Goal: Information Seeking & Learning: Learn about a topic

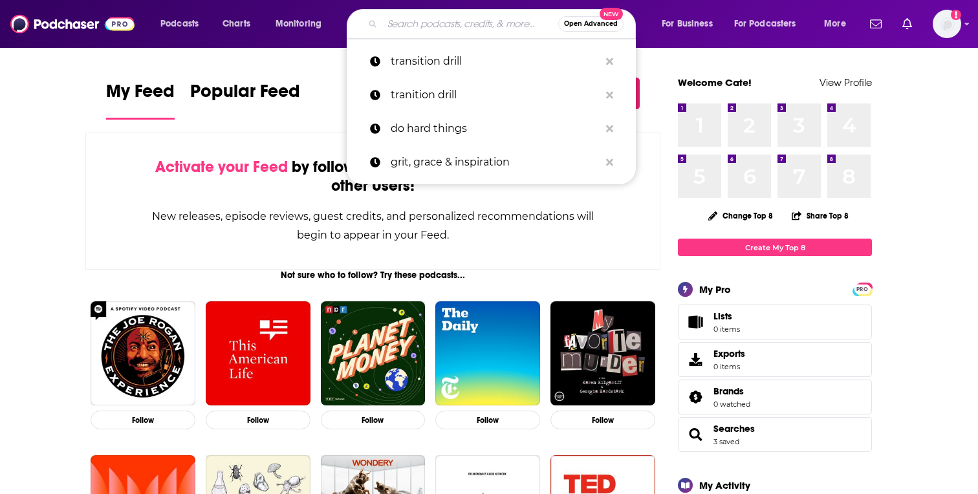
click at [420, 27] on input "Search podcasts, credits, & more..." at bounding box center [470, 24] width 176 height 21
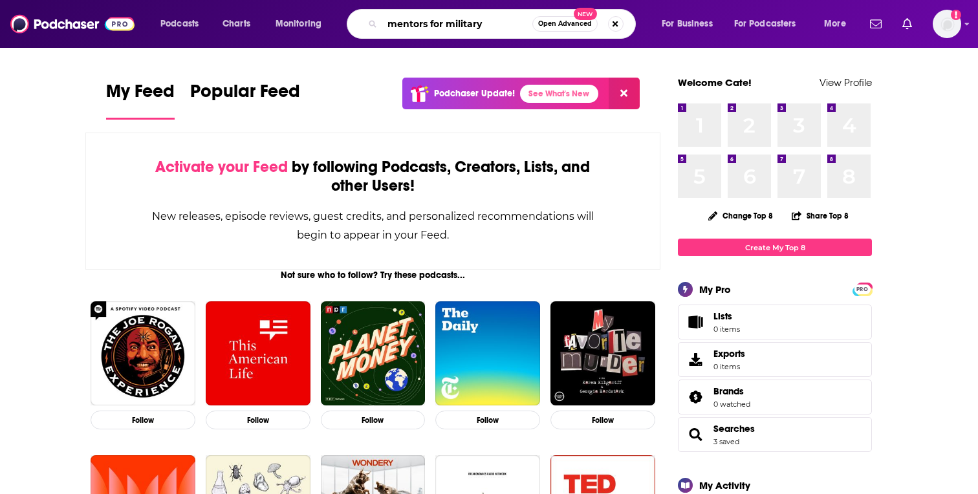
type input "mentors for military"
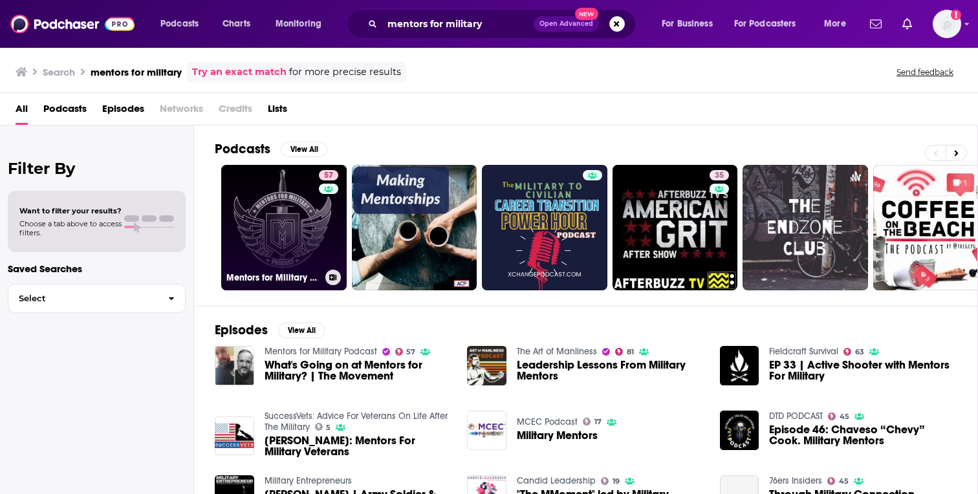
click at [323, 248] on div "57" at bounding box center [330, 220] width 23 height 100
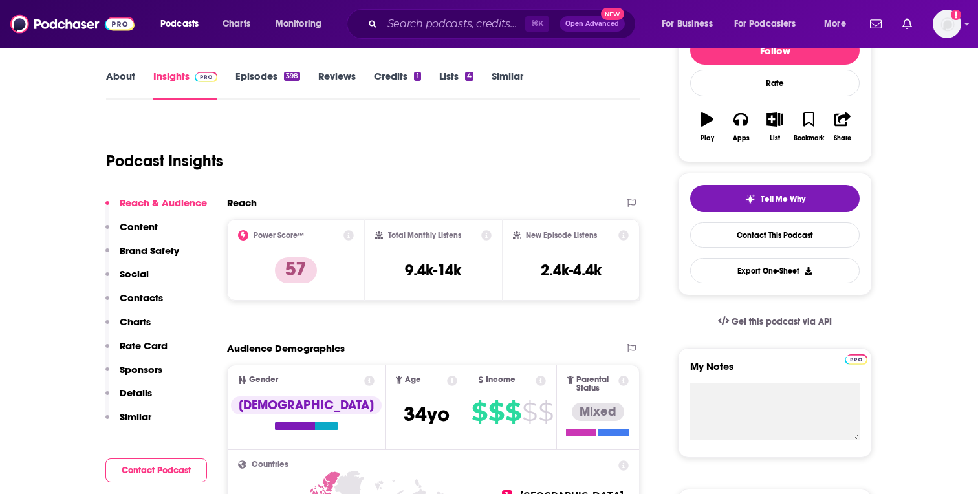
scroll to position [148, 0]
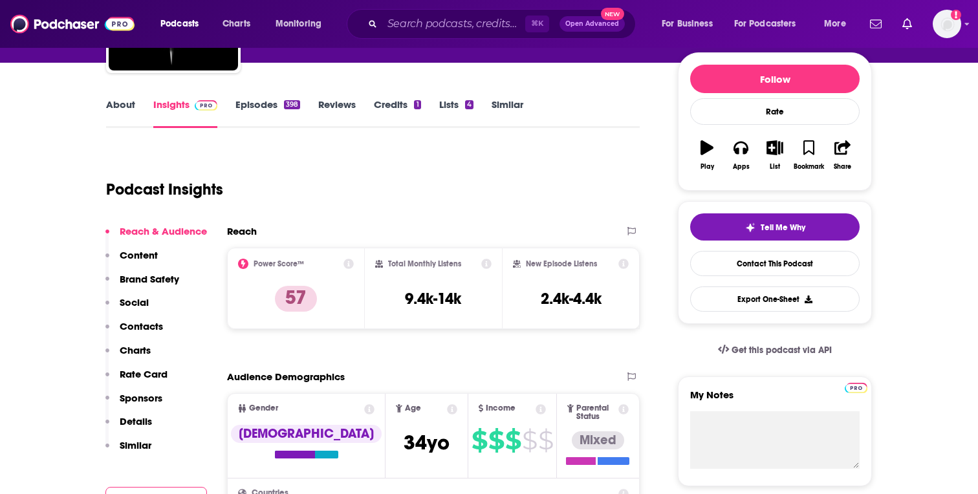
click at [266, 118] on link "Episodes 398" at bounding box center [267, 113] width 65 height 30
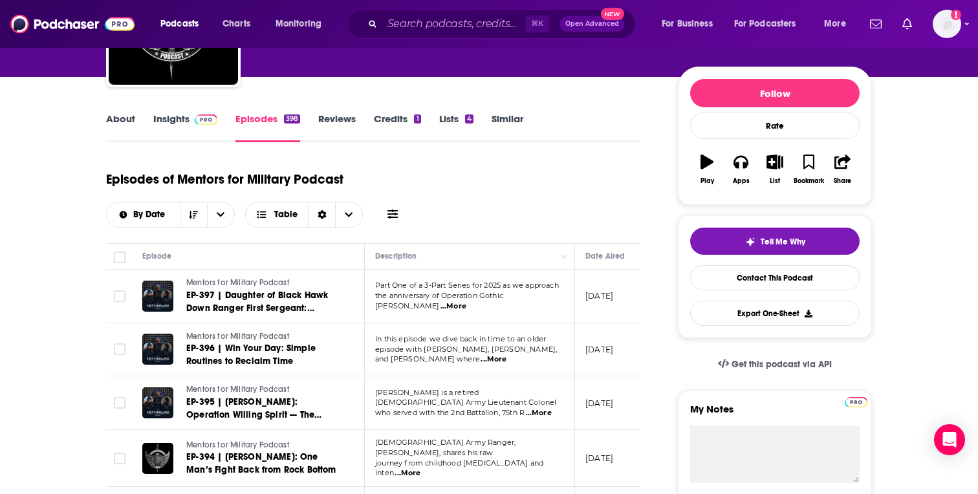
scroll to position [138, 0]
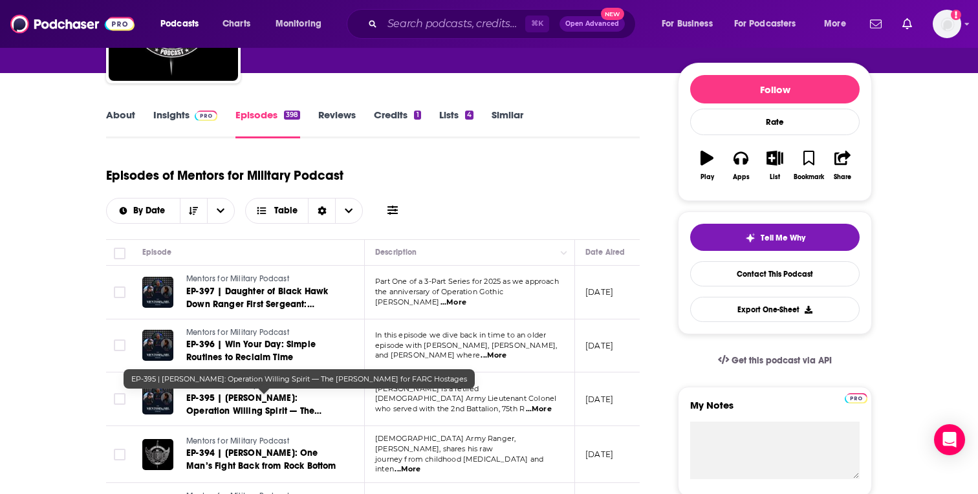
click at [263, 407] on span "EP-395 | Kevin Key: Operation Willing Spirit — The Hunt for FARC Hostages" at bounding box center [261, 410] width 150 height 37
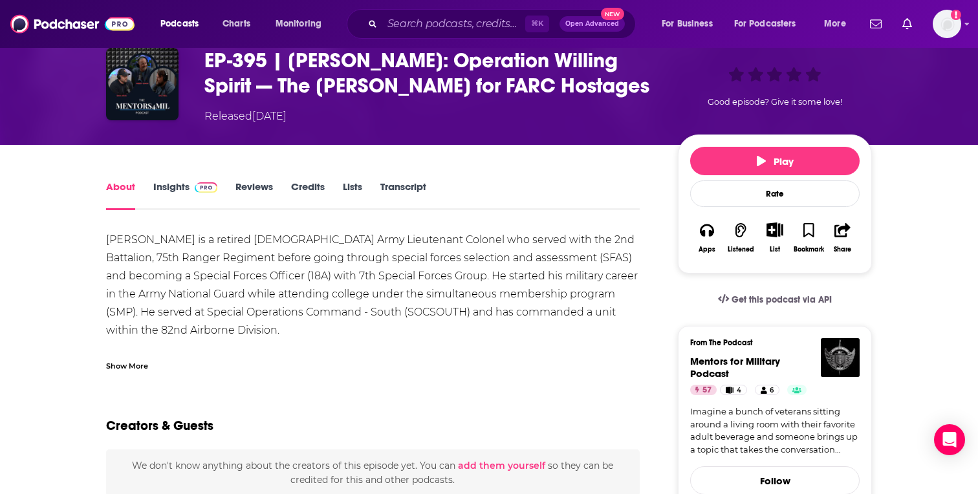
scroll to position [68, 0]
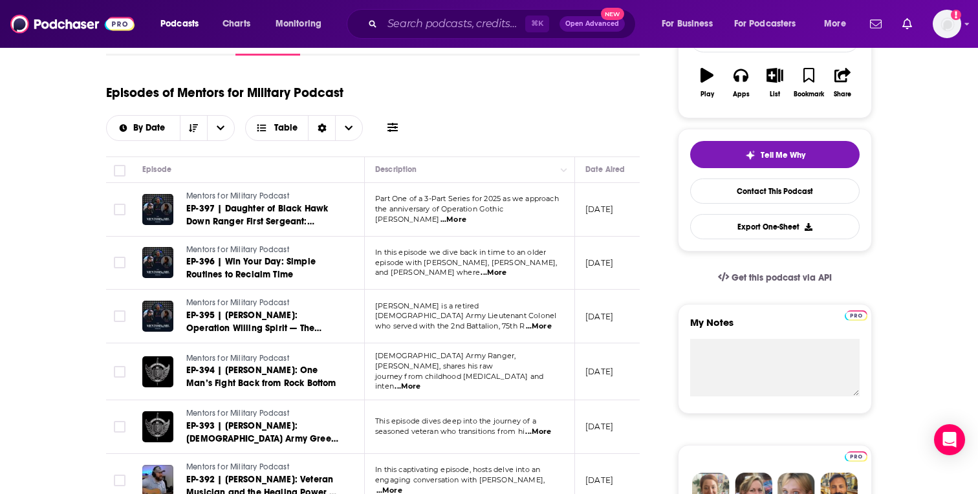
scroll to position [262, 0]
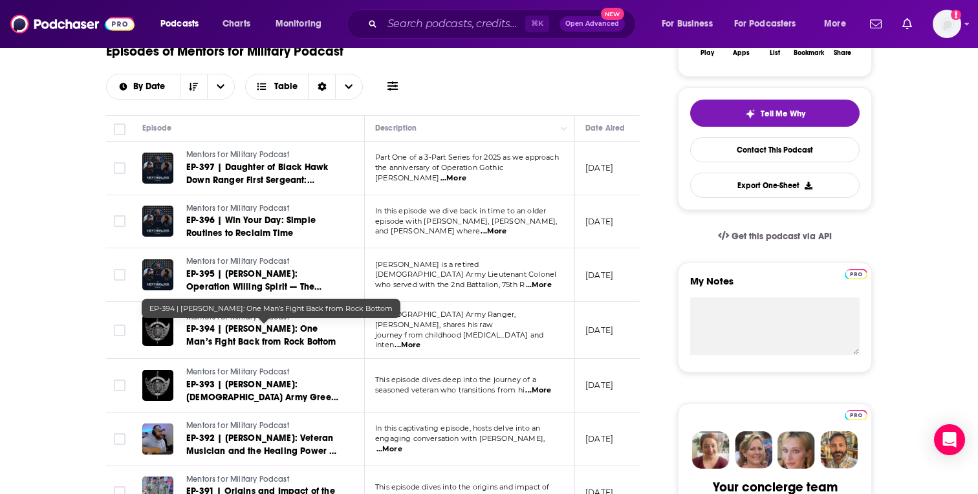
click at [272, 339] on span "EP-394 | Byron Beplay: One Man’s Fight Back from Rock Bottom" at bounding box center [261, 335] width 150 height 24
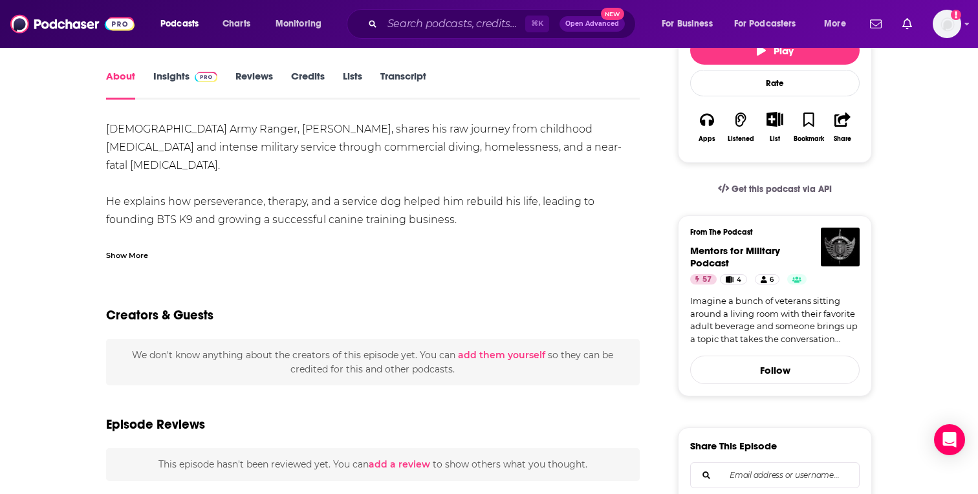
scroll to position [26, 0]
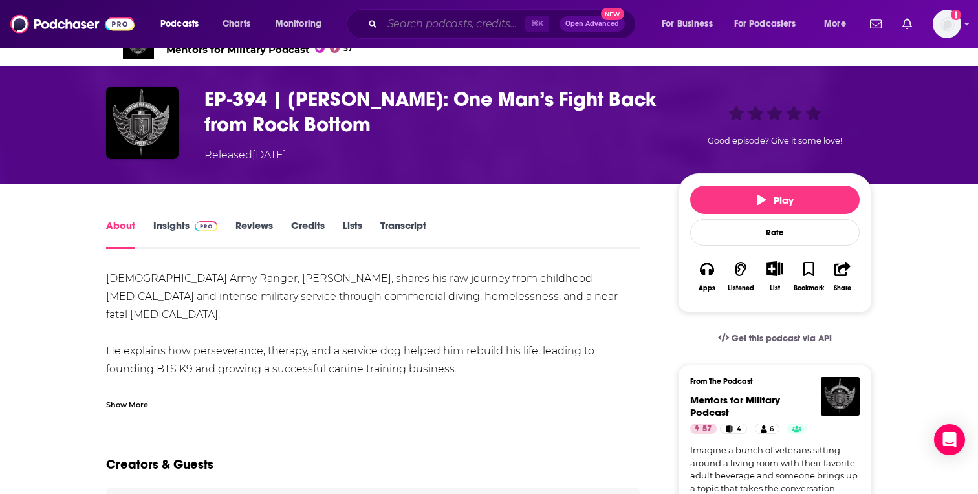
click at [392, 30] on input "Search podcasts, credits, & more..." at bounding box center [453, 24] width 143 height 21
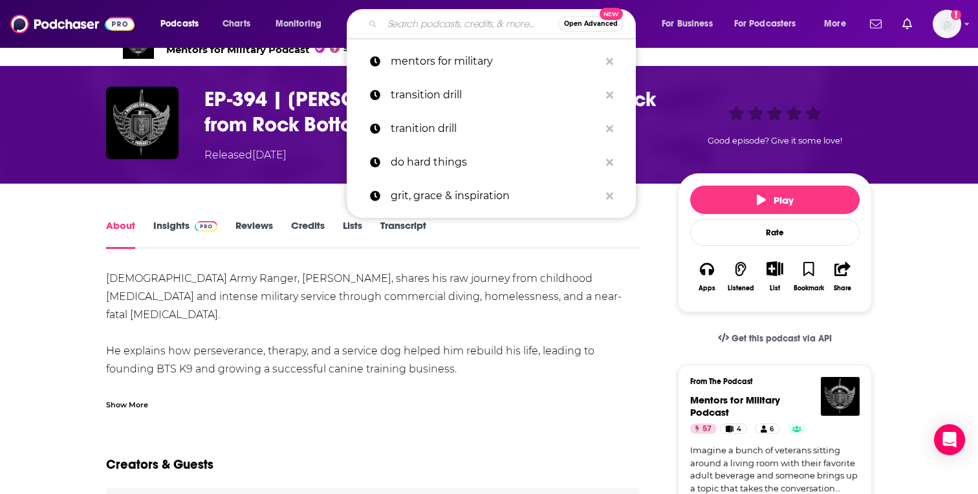
paste input "Your Next Mission"
type input "Your Next Mission"
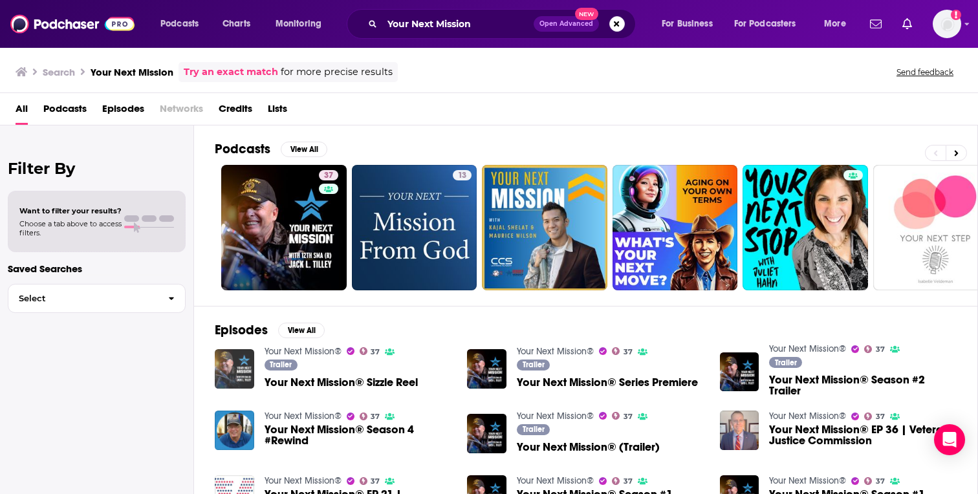
click at [218, 372] on img "Your Next Mission® Sizzle Reel" at bounding box center [234, 368] width 39 height 39
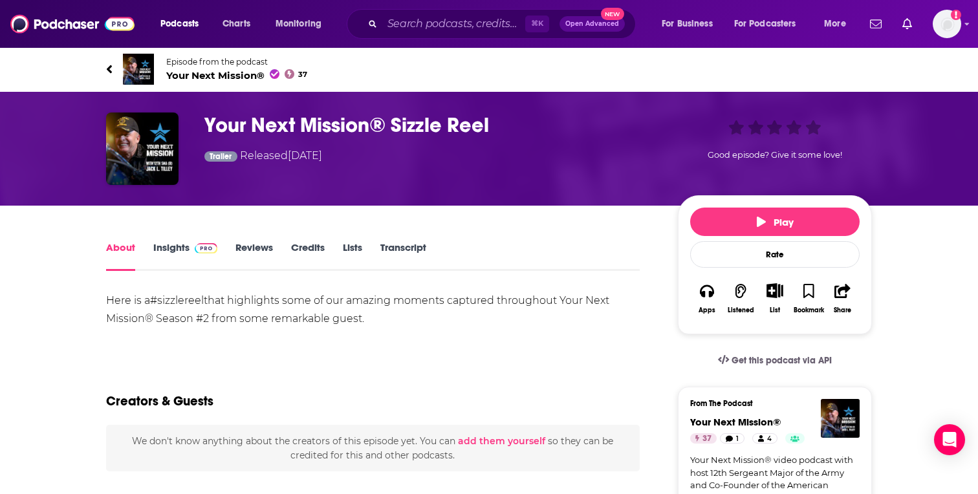
click at [169, 244] on link "Insights" at bounding box center [185, 256] width 64 height 30
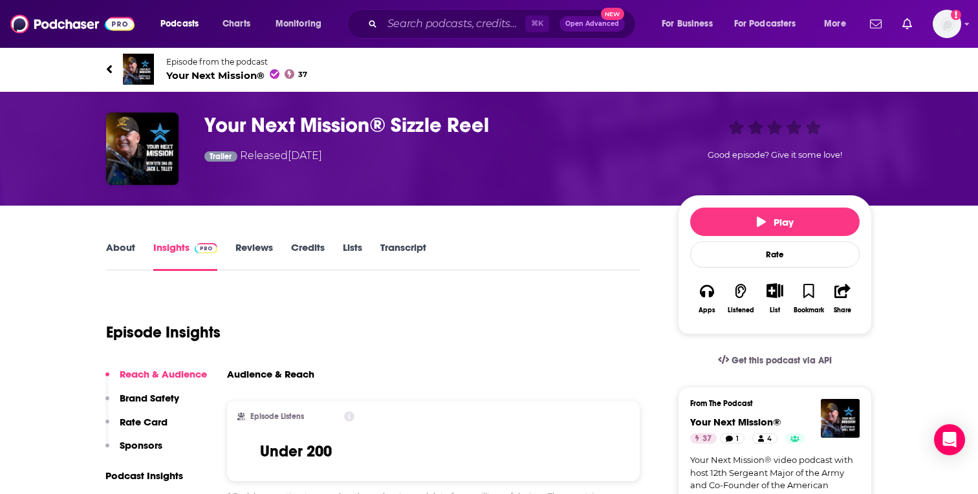
scroll to position [96, 0]
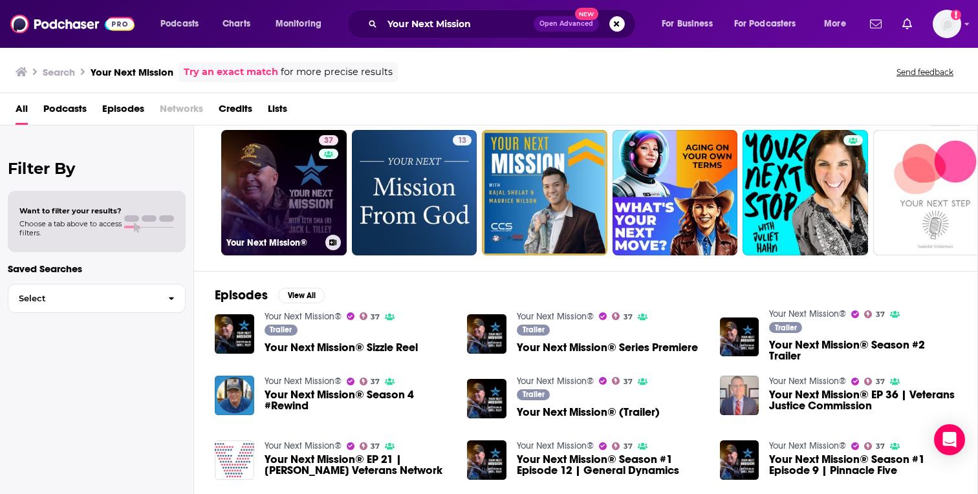
scroll to position [45, 0]
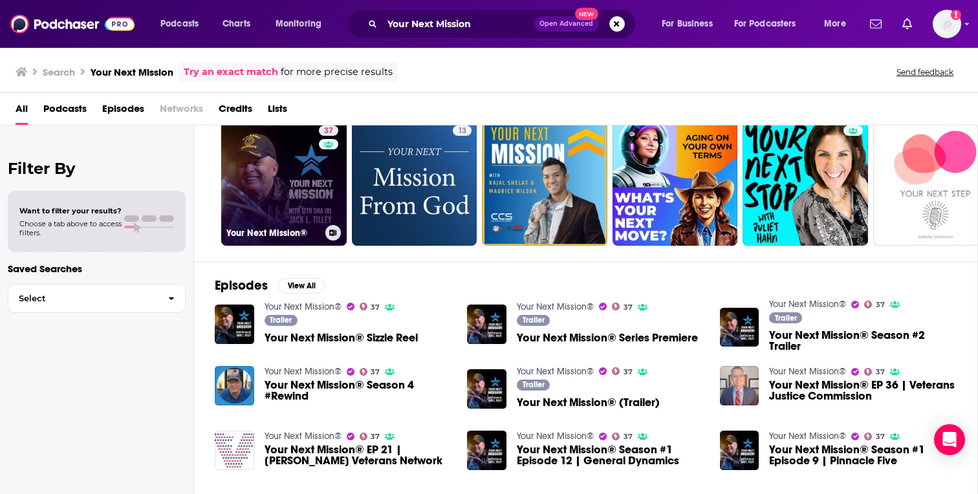
click at [306, 193] on link "37 Your Next Mission®" at bounding box center [283, 182] width 125 height 125
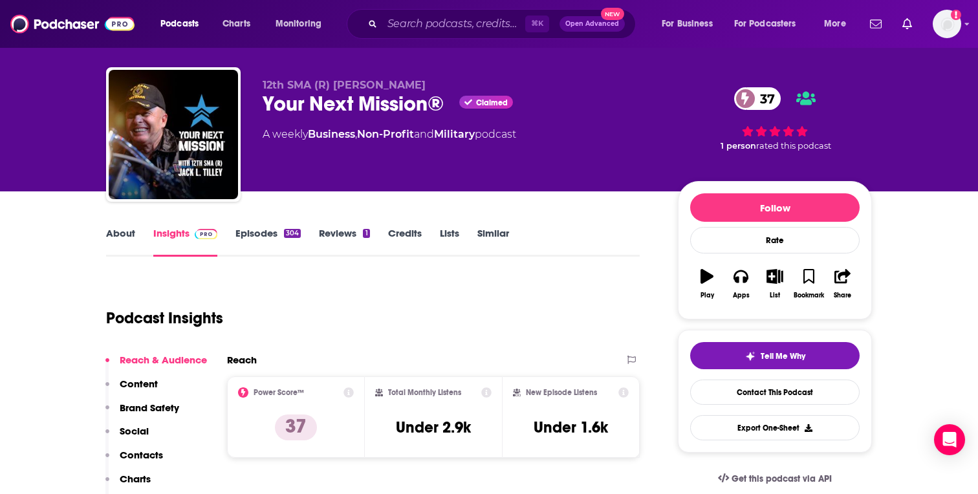
scroll to position [25, 0]
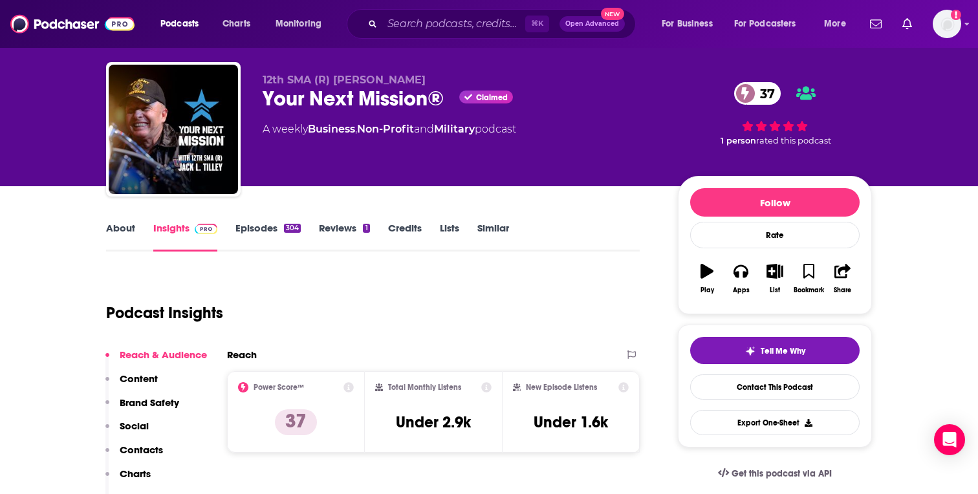
click at [275, 236] on link "Episodes 304" at bounding box center [267, 237] width 65 height 30
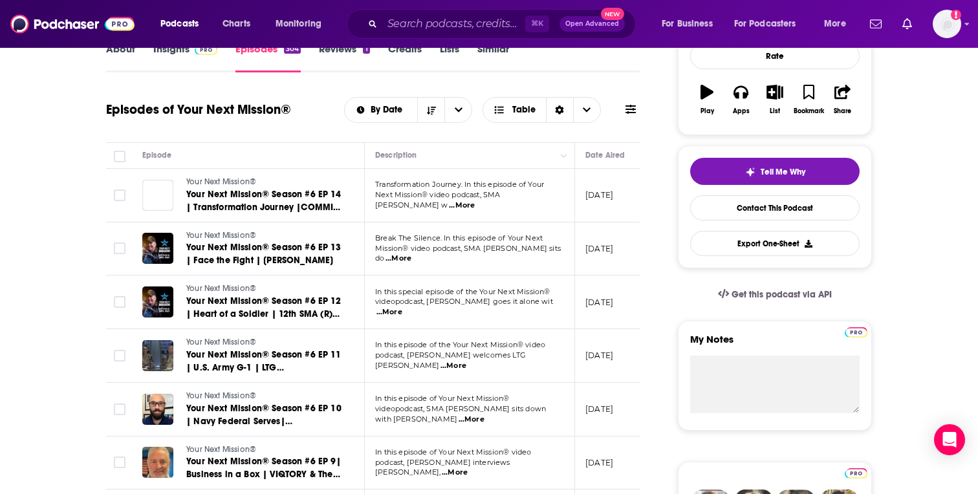
scroll to position [204, 0]
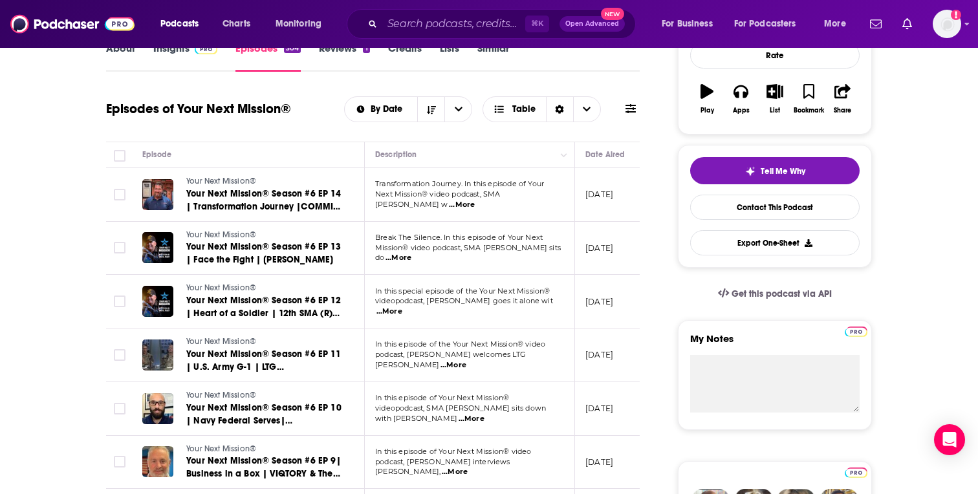
click at [475, 202] on span "...More" at bounding box center [462, 205] width 26 height 10
click at [411, 255] on span "...More" at bounding box center [398, 258] width 26 height 10
click at [402, 306] on span "...More" at bounding box center [389, 311] width 26 height 10
click at [542, 366] on td "In this episode of the Your Next Mission® video podcast, SMA Tilley welcomes LT…" at bounding box center [470, 355] width 210 height 54
click at [466, 365] on span "...More" at bounding box center [453, 365] width 26 height 10
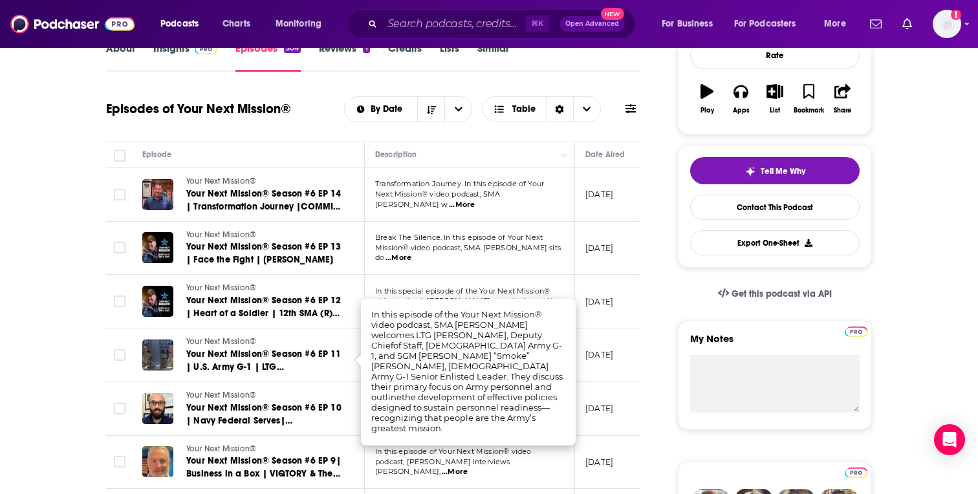
click at [575, 363] on td "August 19, 2025" at bounding box center [617, 355] width 84 height 54
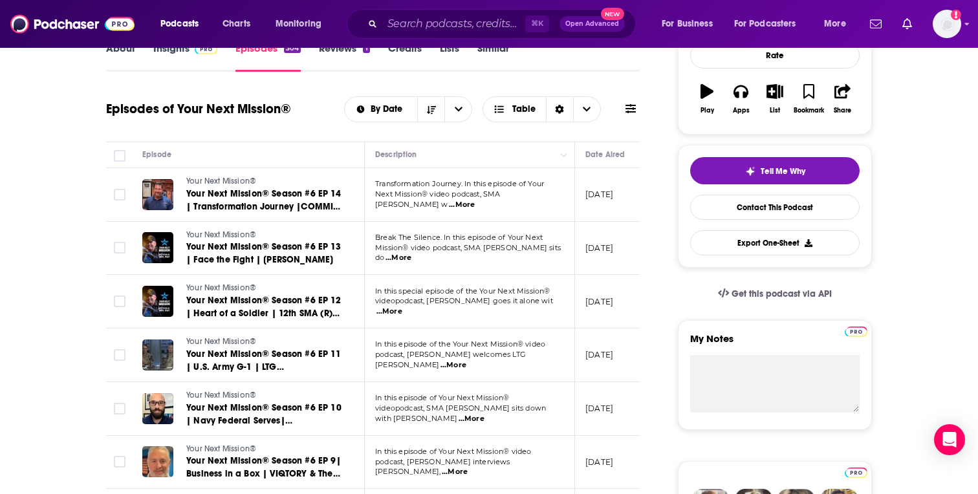
click at [295, 357] on span "Your Next Mission® Season #6 EP 11 | U.S. Army G-1 | LTG Brian S. Eifler and SG…" at bounding box center [263, 379] width 155 height 63
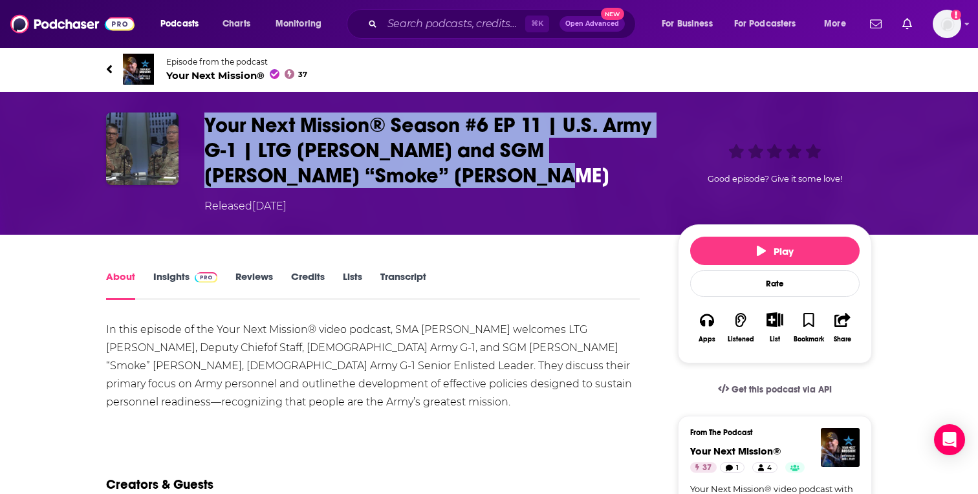
drag, startPoint x: 198, startPoint y: 118, endPoint x: 385, endPoint y: 178, distance: 195.7
click at [385, 178] on div "Your Next Mission® Season #6 EP 11 | U.S. Army G-1 | LTG Brian S. Eifler and SG…" at bounding box center [488, 163] width 765 height 102
copy h1 "Your Next Mission® Season #6 EP 11 | U.S. Army G-1 | LTG Brian S. Eifler and SG…"
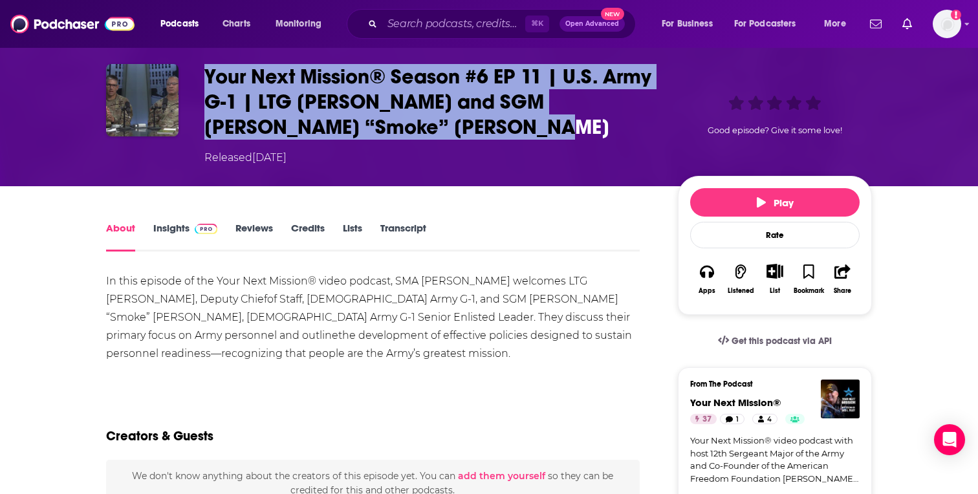
scroll to position [89, 0]
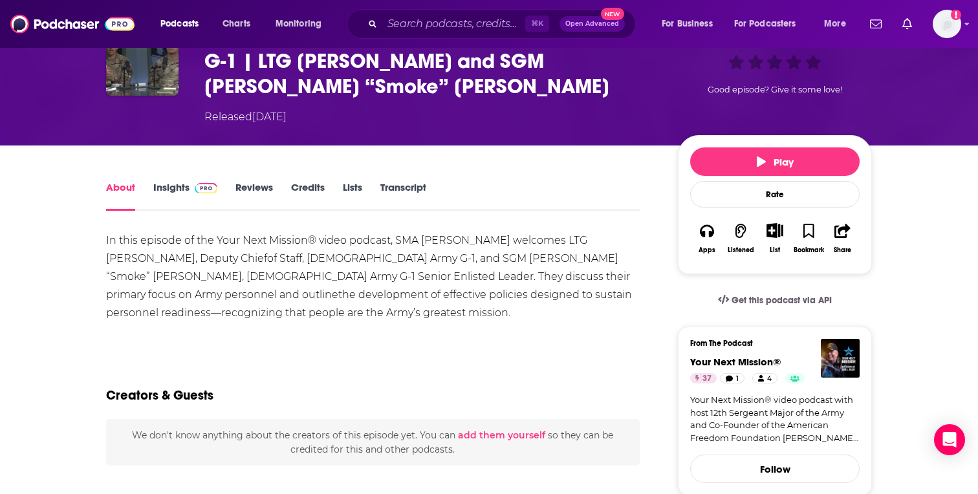
click at [426, 241] on div "In this episode of the Your Next Mission® video podcast, SMA Tilley welcomes LT…" at bounding box center [372, 276] width 533 height 91
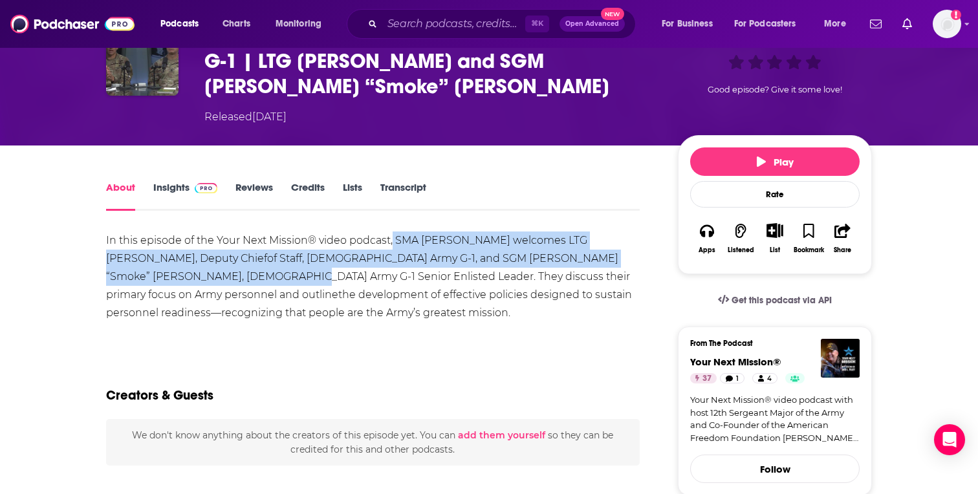
drag, startPoint x: 392, startPoint y: 239, endPoint x: 142, endPoint y: 281, distance: 253.7
click at [142, 281] on div "In this episode of the Your Next Mission® video podcast, SMA Tilley welcomes LT…" at bounding box center [372, 276] width 533 height 91
copy div "SMA Tilley welcomes LTG Brian S. Eifler, Deputy Chiefof Staff, U.S. Army G-1, a…"
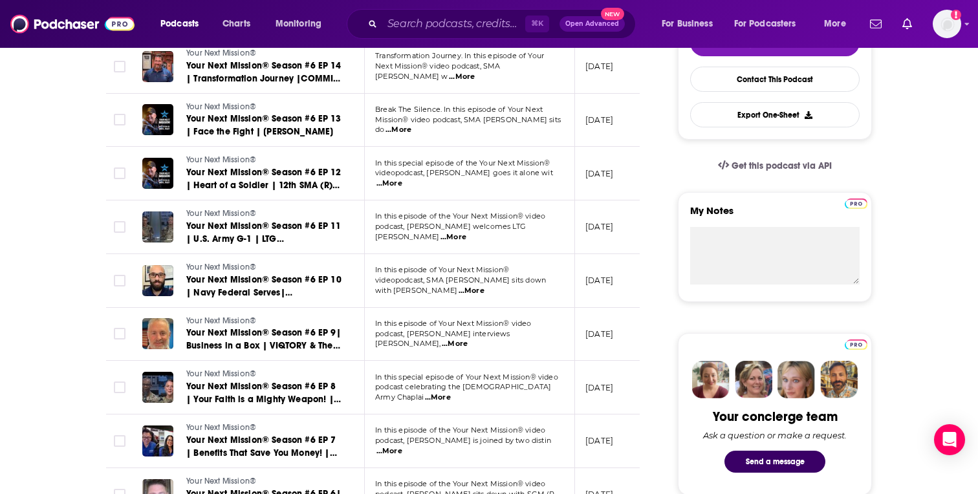
scroll to position [334, 0]
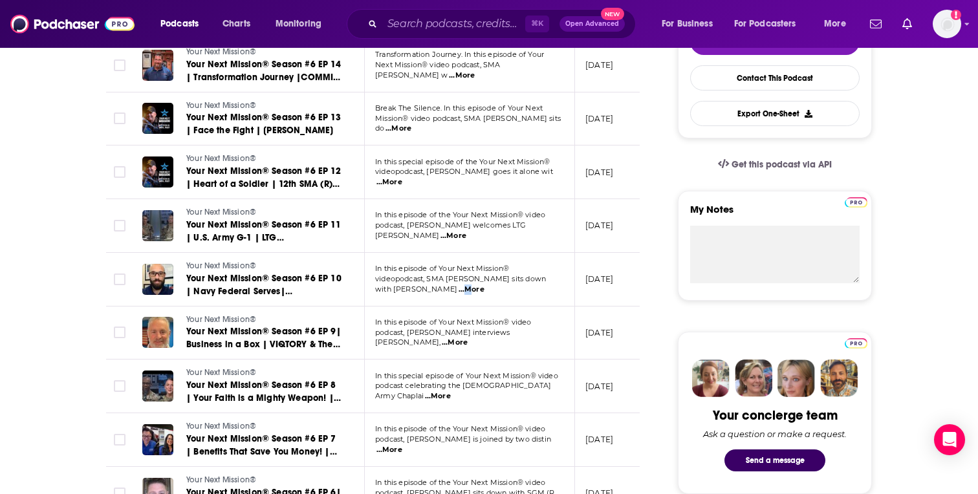
click at [484, 290] on span "...More" at bounding box center [471, 289] width 26 height 10
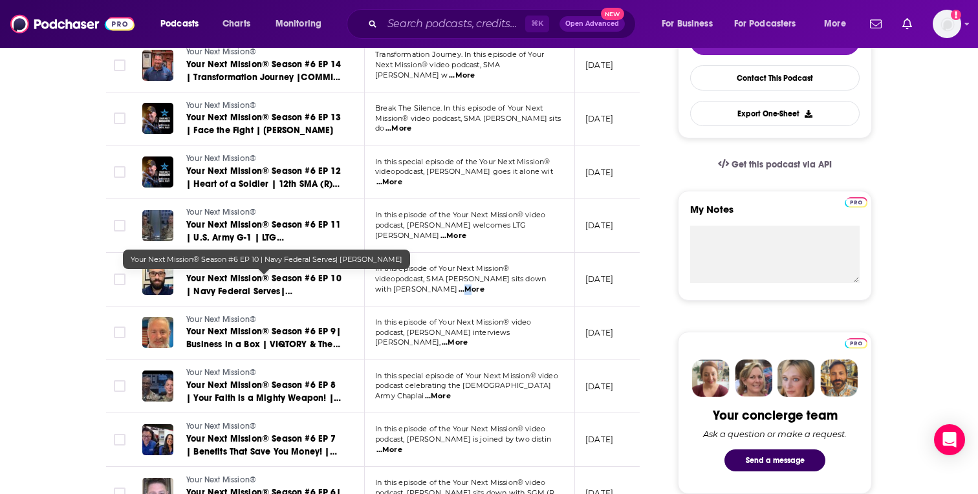
click at [272, 279] on span "Your Next Mission® Season #6 EP 10 | Navy Federal Serves| Jerome Tennille" at bounding box center [263, 291] width 155 height 37
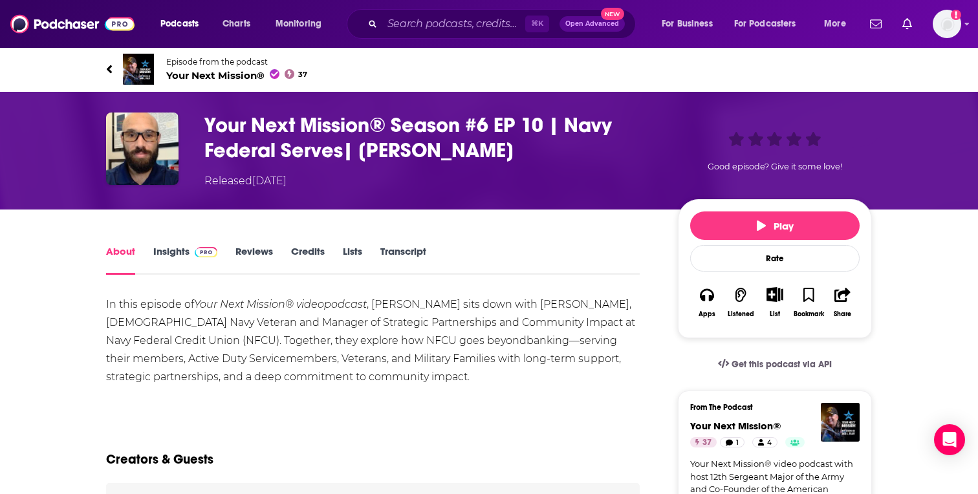
drag, startPoint x: 199, startPoint y: 114, endPoint x: 538, endPoint y: 145, distance: 340.2
click at [538, 145] on div "Your Next Mission® Season #6 EP 10 | Navy Federal Serves| Jerome Tennille Relea…" at bounding box center [488, 150] width 765 height 76
copy h1 "Your Next Mission® Season #6 EP 10 | Navy Federal Serves| Jerome Tennille"
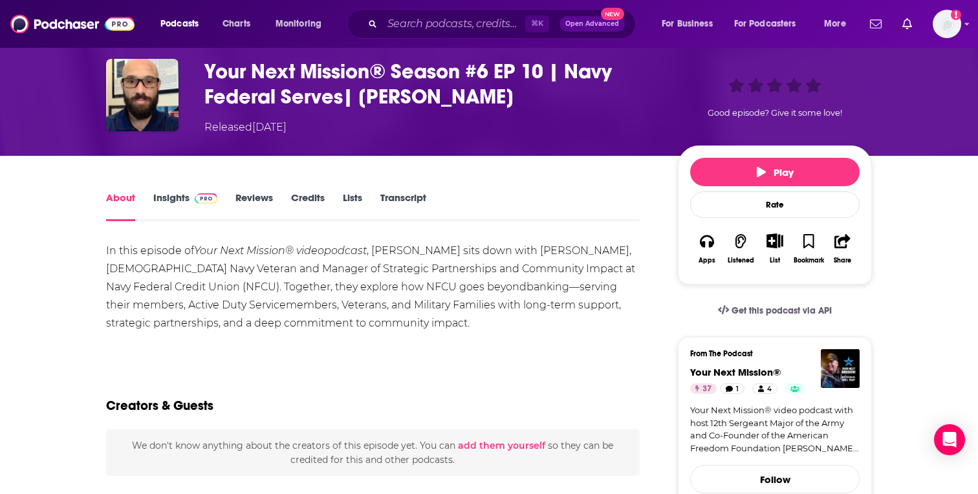
scroll to position [65, 0]
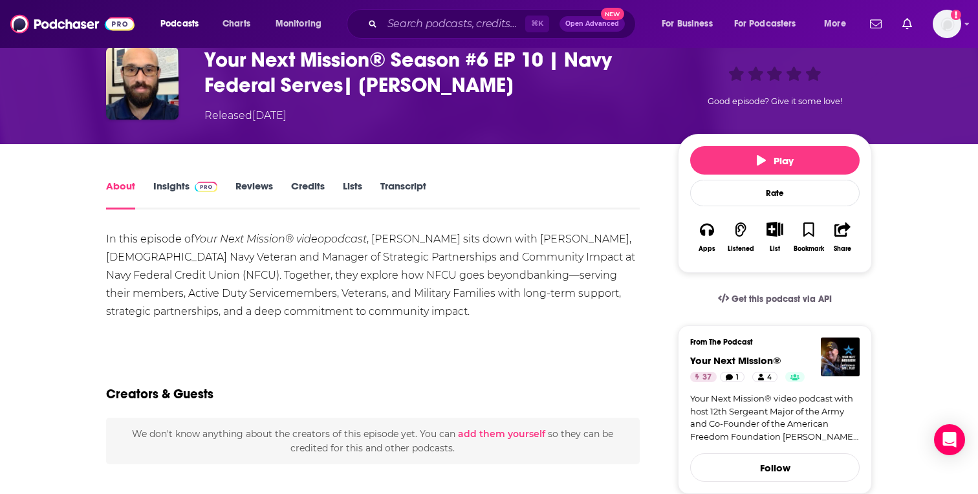
click at [586, 239] on div "In this episode of Your Next Mission® videopodcast , SMA Tilley sits down with …" at bounding box center [372, 275] width 533 height 91
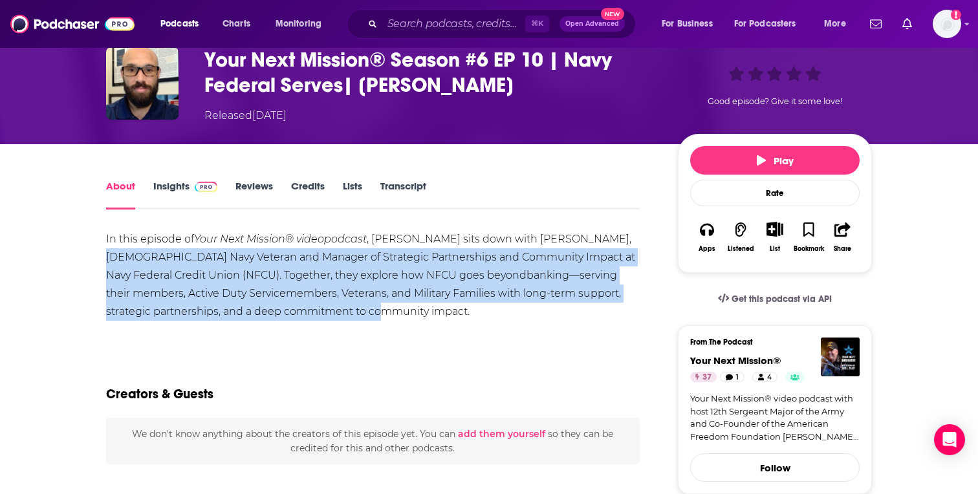
drag, startPoint x: 588, startPoint y: 239, endPoint x: 595, endPoint y: 310, distance: 71.5
click at [595, 310] on div "In this episode of Your Next Mission® videopodcast , SMA Tilley sits down with …" at bounding box center [372, 275] width 533 height 91
copy div "U.S. Navy Veteran and Manager of Strategic Partnerships and Community Impact at…"
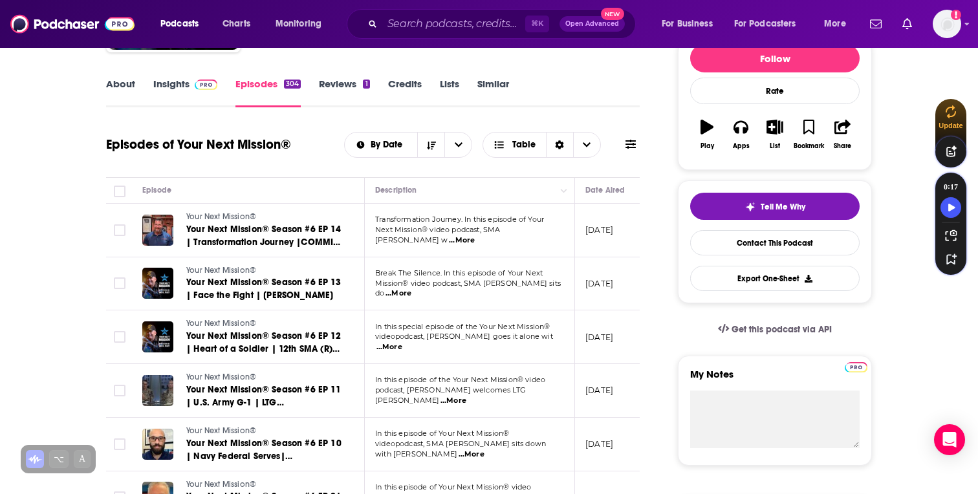
scroll to position [198, 0]
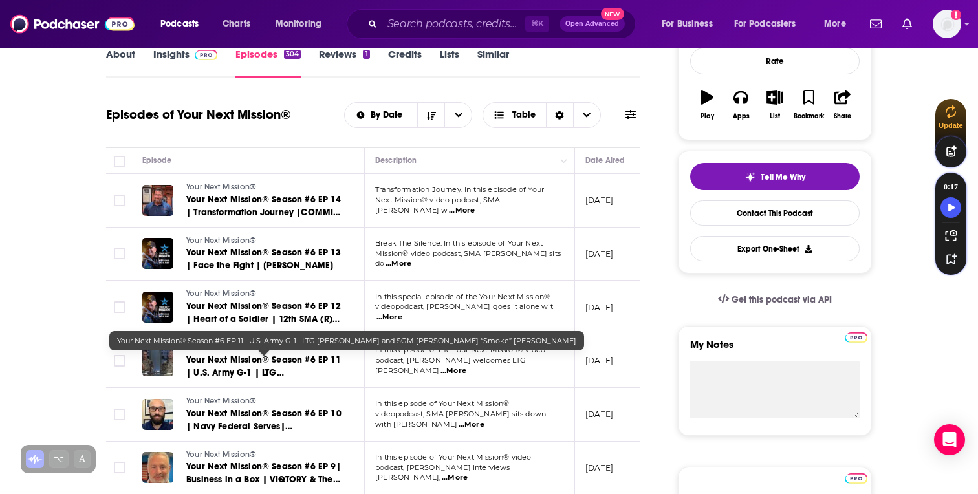
click at [297, 360] on span "Your Next Mission® Season #6 EP 11 | U.S. Army G-1 | LTG Brian S. Eifler and SG…" at bounding box center [263, 385] width 155 height 63
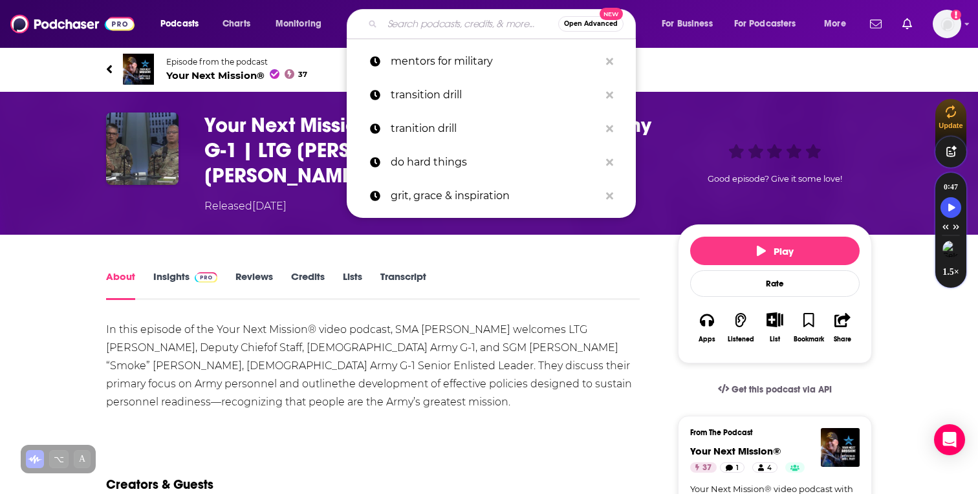
click at [385, 22] on input "Search podcasts, credits, & more..." at bounding box center [470, 24] width 176 height 21
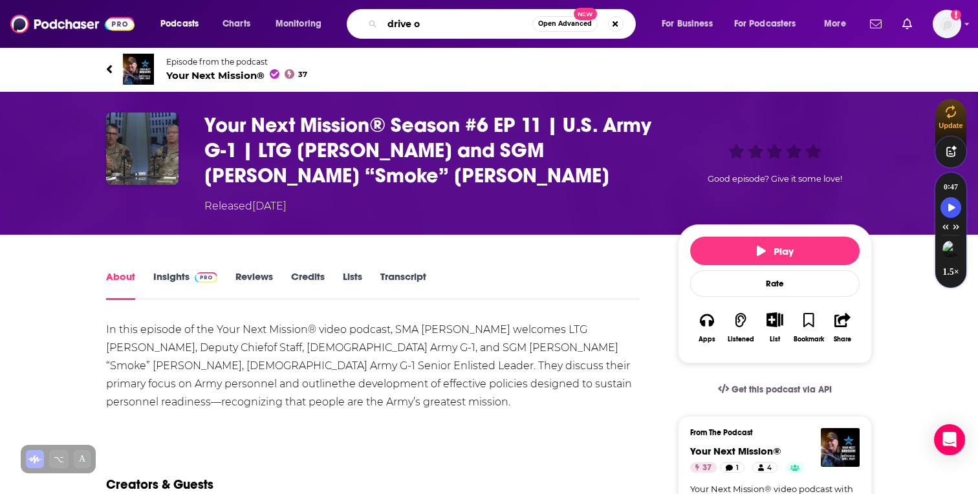
type input "drive on"
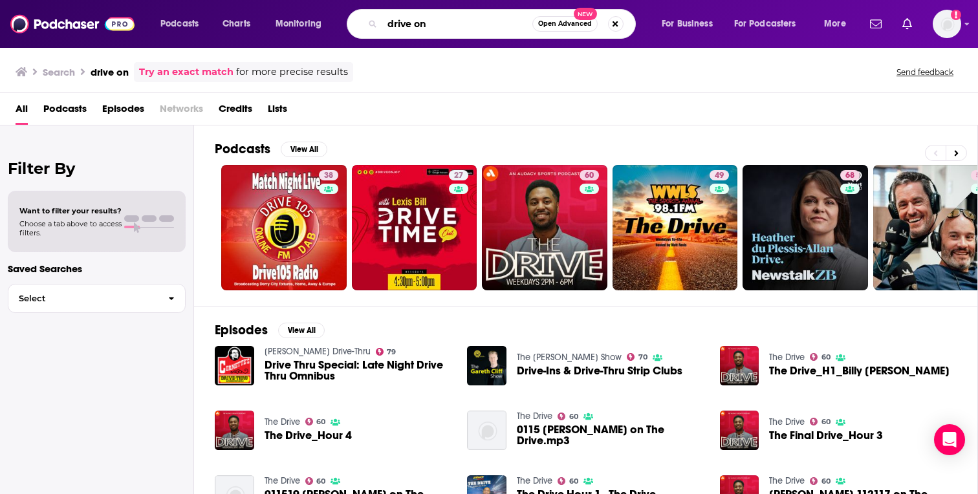
click at [438, 18] on input "drive on" at bounding box center [457, 24] width 150 height 21
click at [438, 19] on input "drive on" at bounding box center [457, 24] width 150 height 21
type input "drive on: scott deluzio"
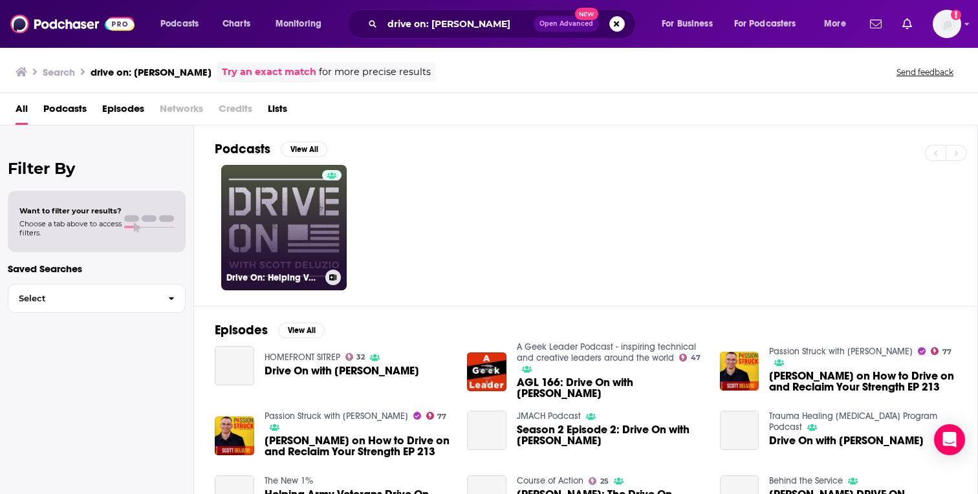
click at [281, 201] on link "Drive On: Helping Veterans Navigate PTSD & Life After Military Service" at bounding box center [283, 227] width 125 height 125
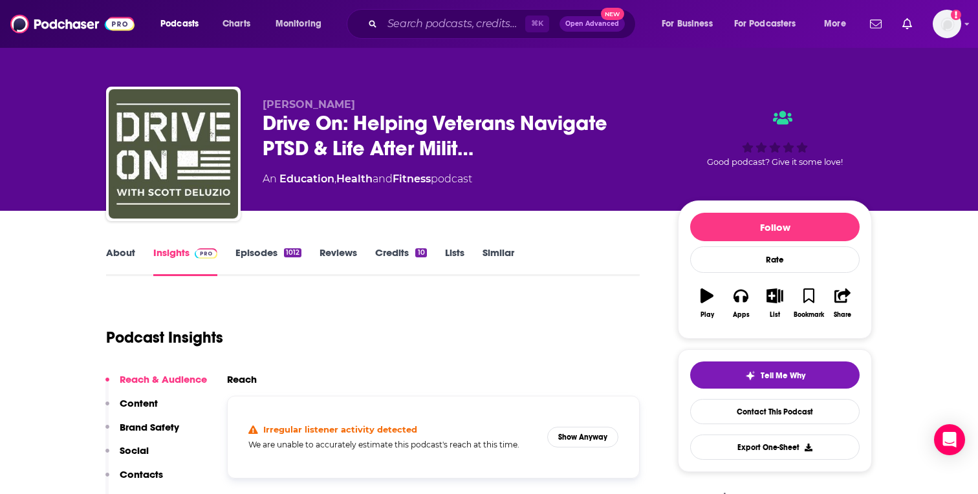
click at [272, 255] on link "Episodes 1012" at bounding box center [268, 261] width 66 height 30
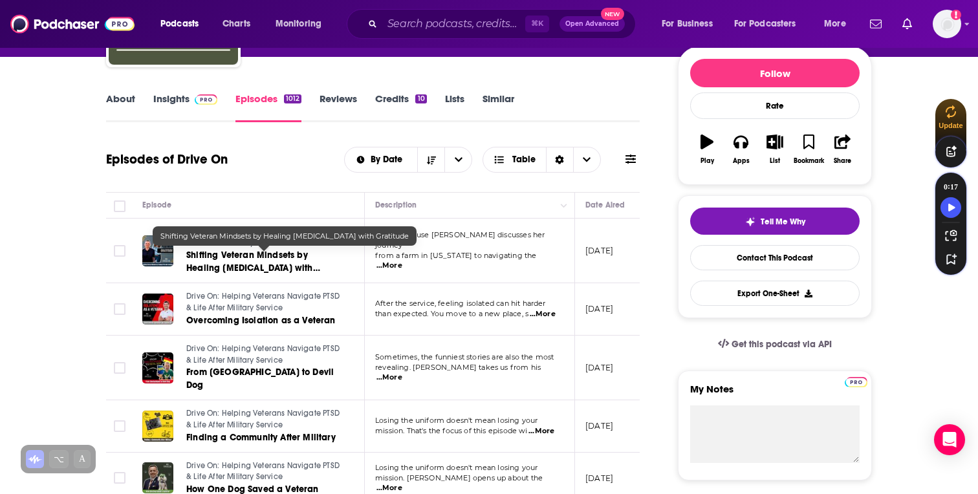
scroll to position [157, 0]
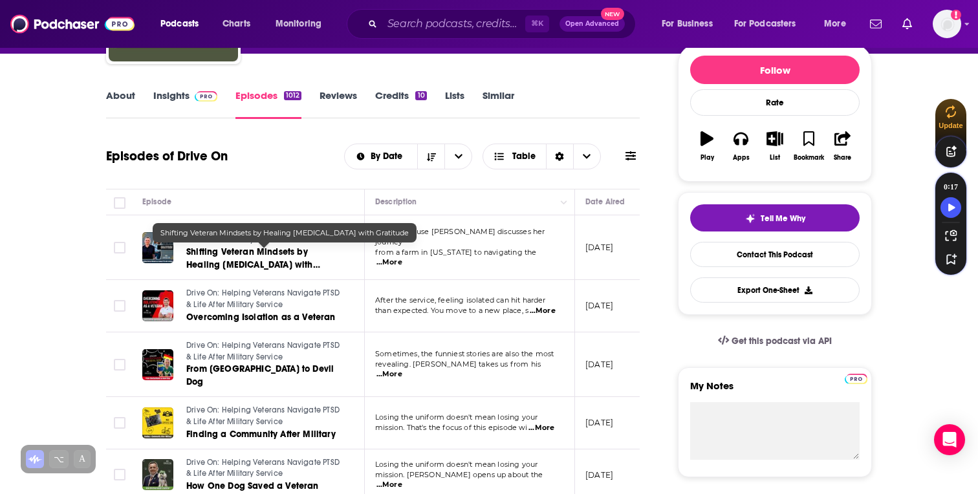
click at [272, 255] on span "Shifting Veteran Mindsets by Healing PTSD with Gratitude" at bounding box center [253, 264] width 134 height 37
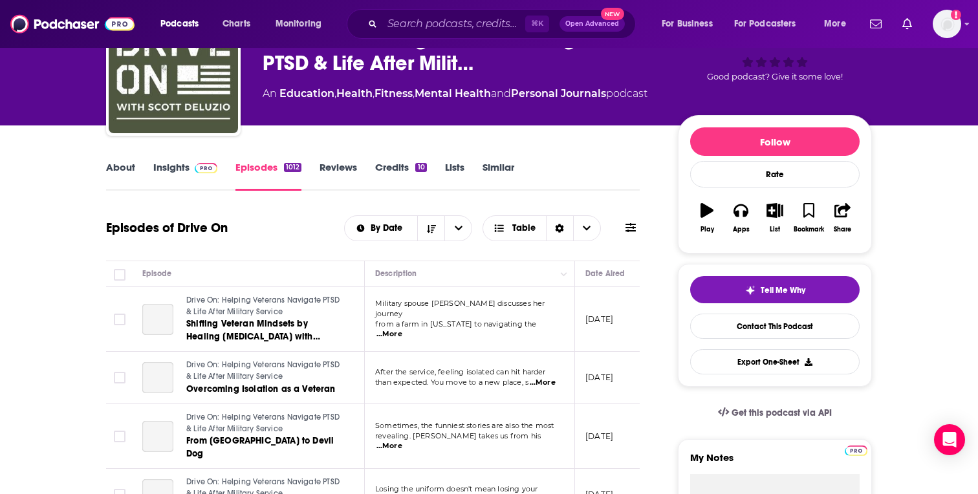
scroll to position [211, 0]
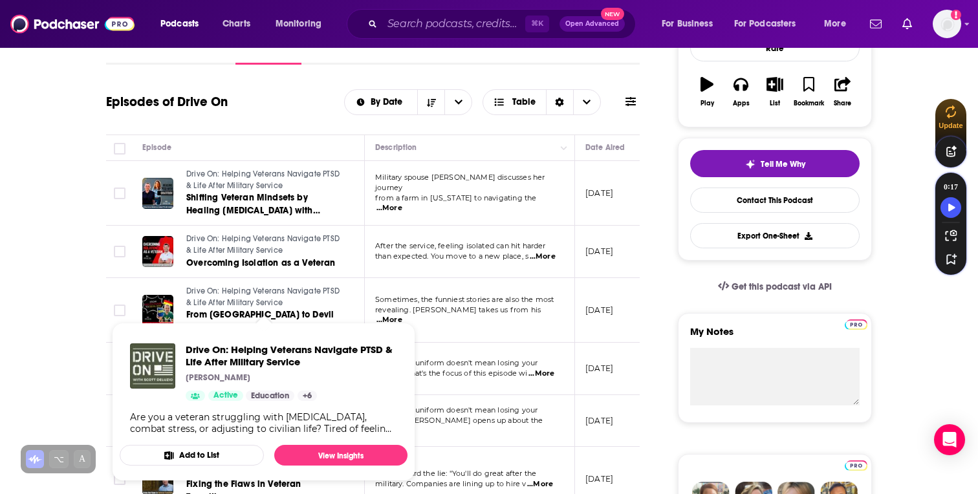
click at [310, 269] on link "Overcoming Isolation as a Veteran" at bounding box center [263, 263] width 155 height 13
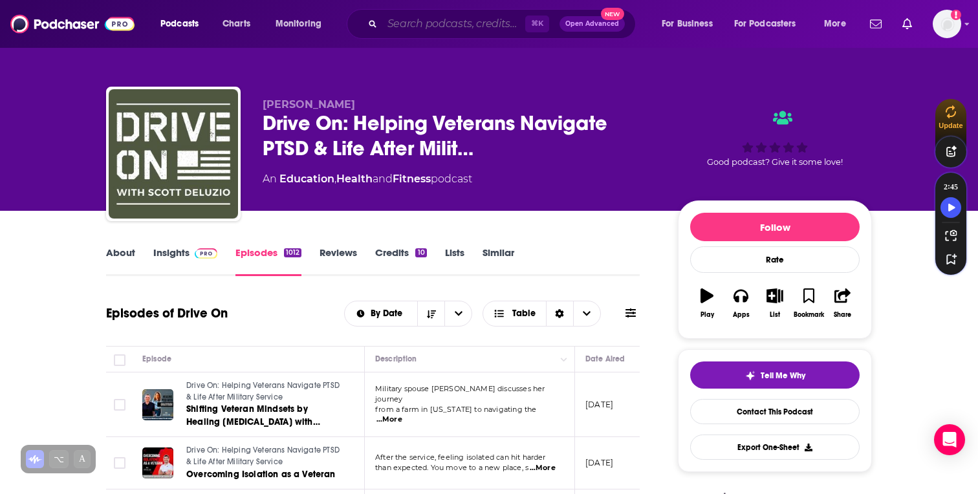
click at [445, 30] on input "Search podcasts, credits, & more..." at bounding box center [453, 24] width 143 height 21
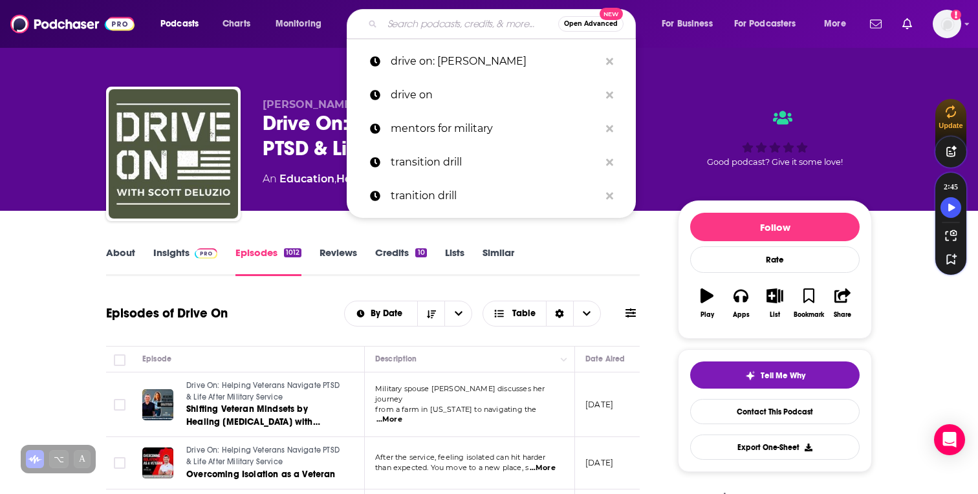
paste input "Grit, Grace, & Inspiration"
type input "Grit, Grace, & Inspiration"
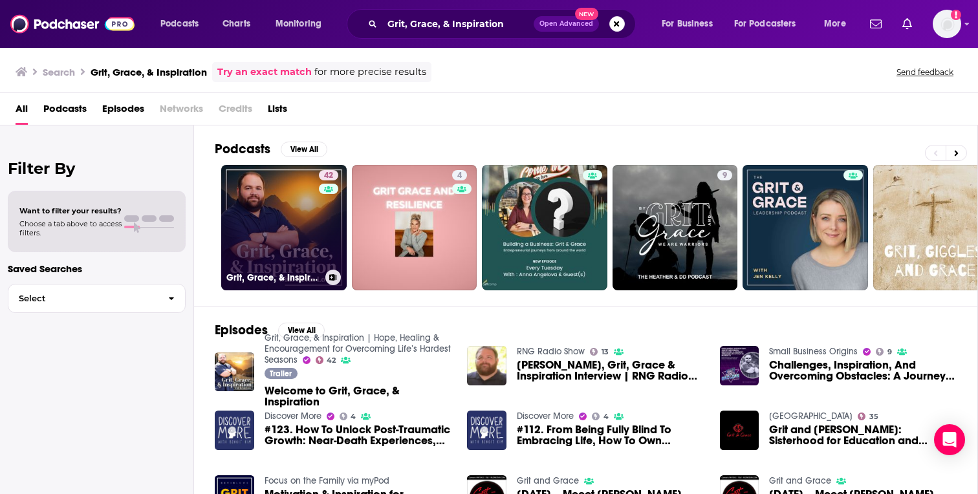
click at [307, 227] on link "42 Grit, Grace, & Inspiration | Hope, Healing & Encouragement for Overcoming Li…" at bounding box center [283, 227] width 125 height 125
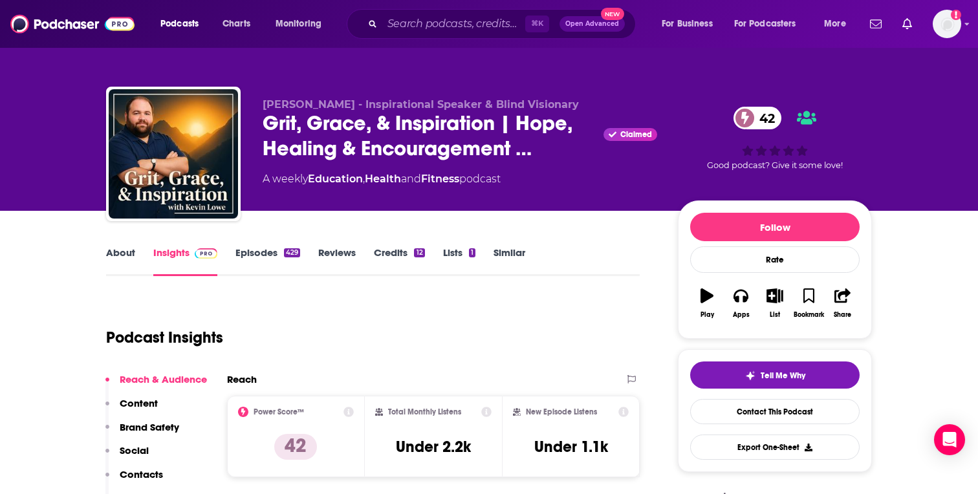
click at [265, 253] on link "Episodes 429" at bounding box center [267, 261] width 65 height 30
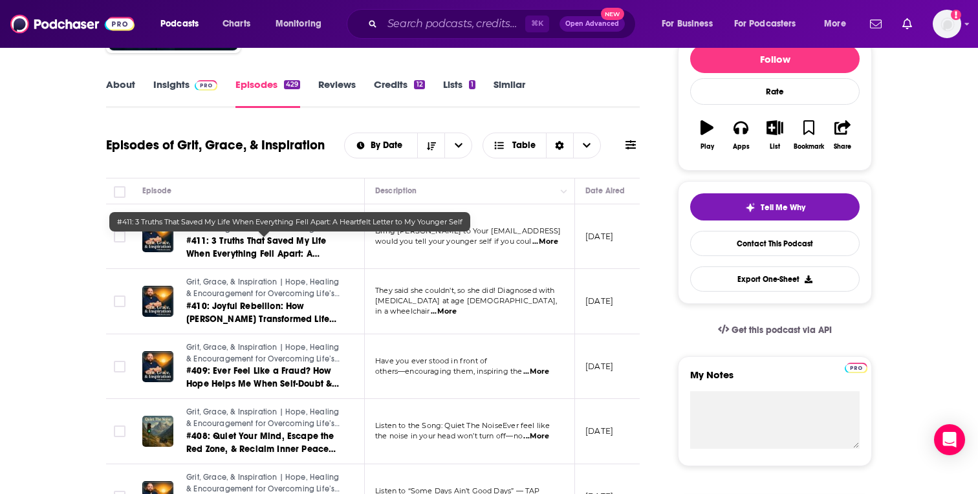
scroll to position [169, 0]
click at [274, 244] on span "#411: 3 Truths That Saved My Life When Everything Fell Apart: A Heartfelt Lette…" at bounding box center [258, 253] width 144 height 37
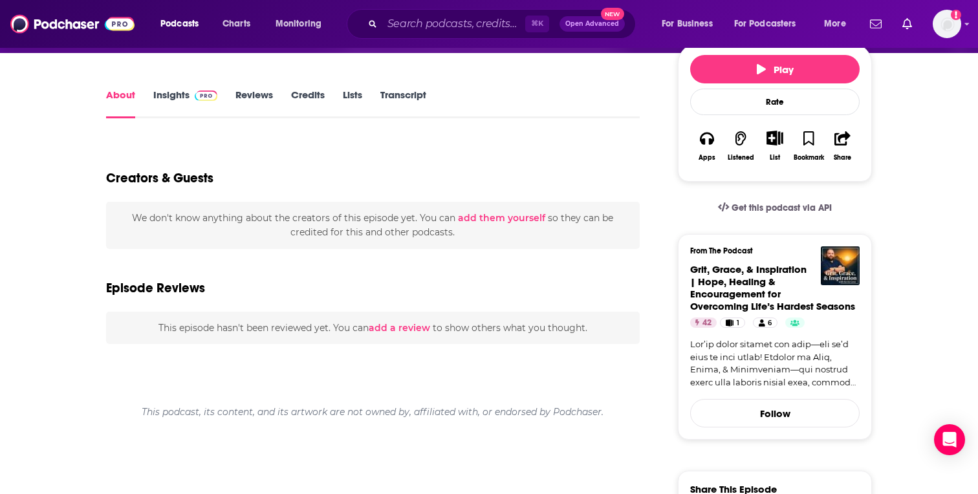
scroll to position [216, 0]
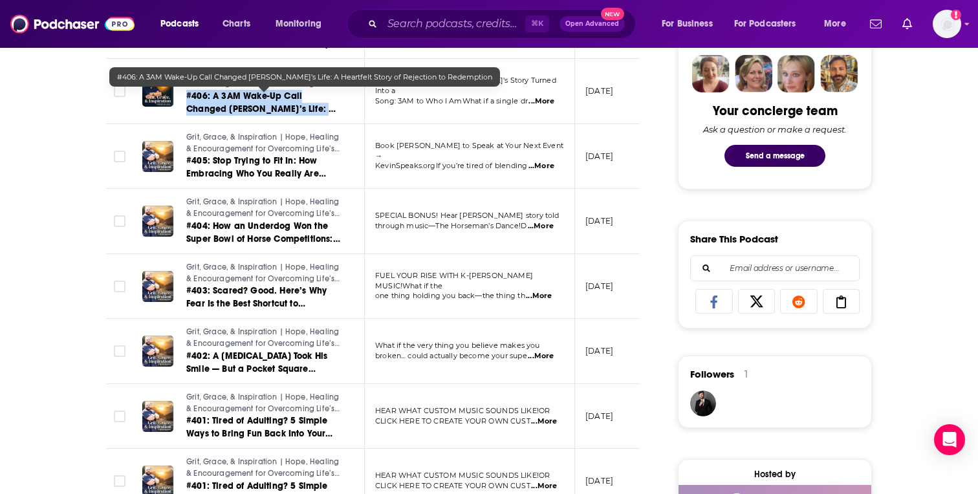
scroll to position [666, 0]
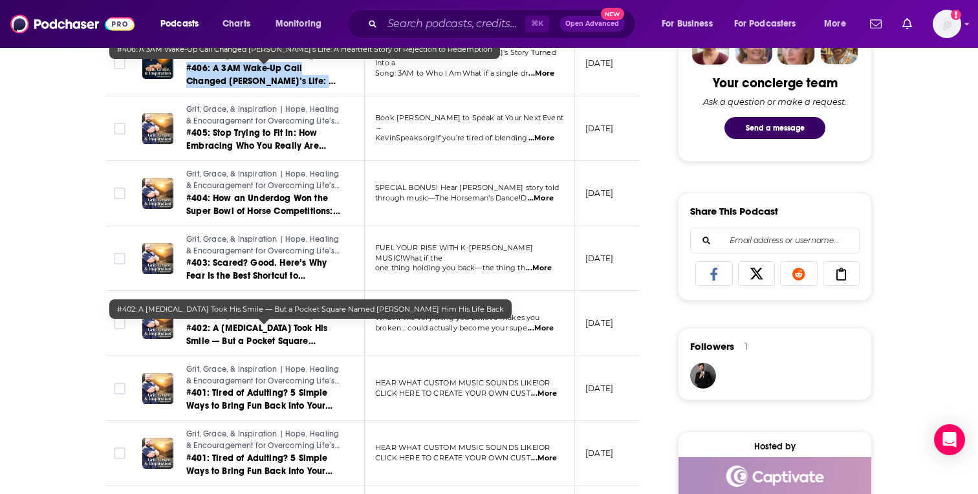
click at [292, 341] on span "#402: A Brain Tumor Took His Smile — But a Pocket Square Named Henry Gave Him H…" at bounding box center [256, 348] width 141 height 50
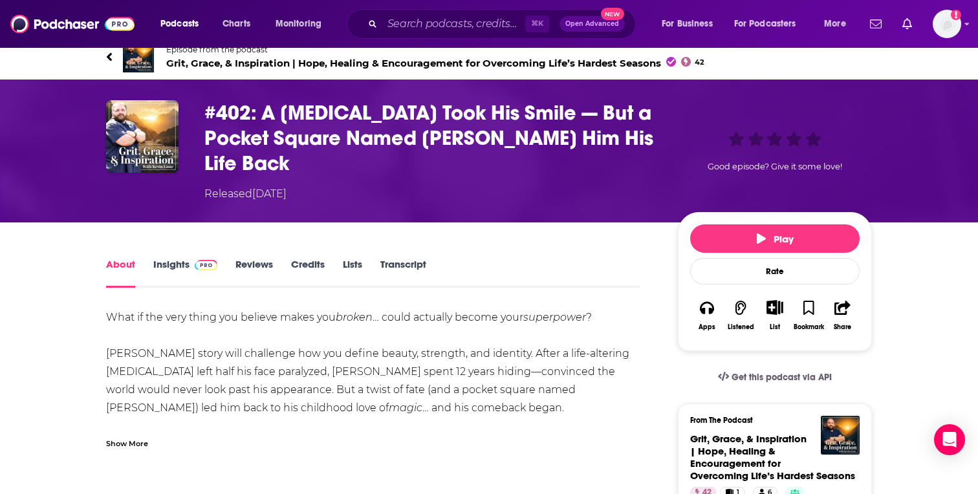
scroll to position [3, 0]
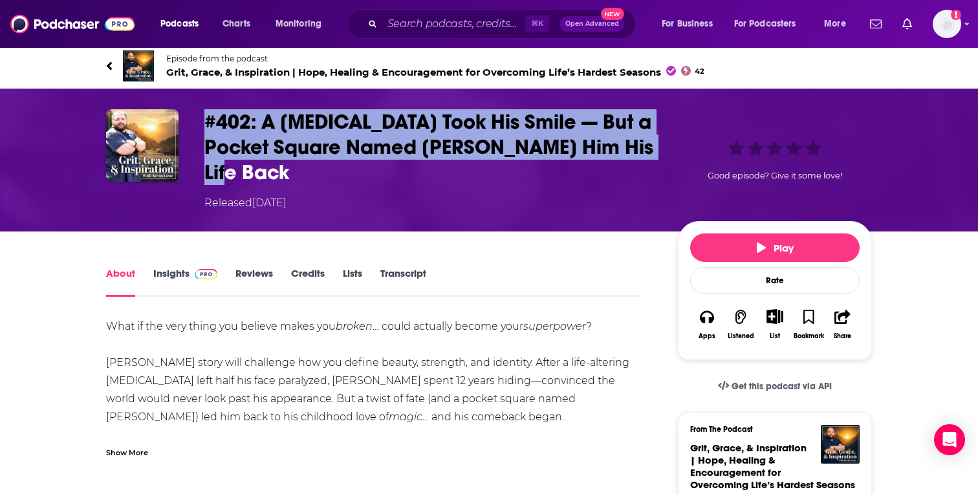
drag, startPoint x: 204, startPoint y: 125, endPoint x: 302, endPoint y: 179, distance: 112.3
click at [302, 179] on h1 "#402: A Brain Tumor Took His Smile — But a Pocket Square Named Henry Gave Him H…" at bounding box center [430, 147] width 453 height 76
copy h1 "#402: A Brain Tumor Took His Smile — But a Pocket Square Named Henry Gave Him H…"
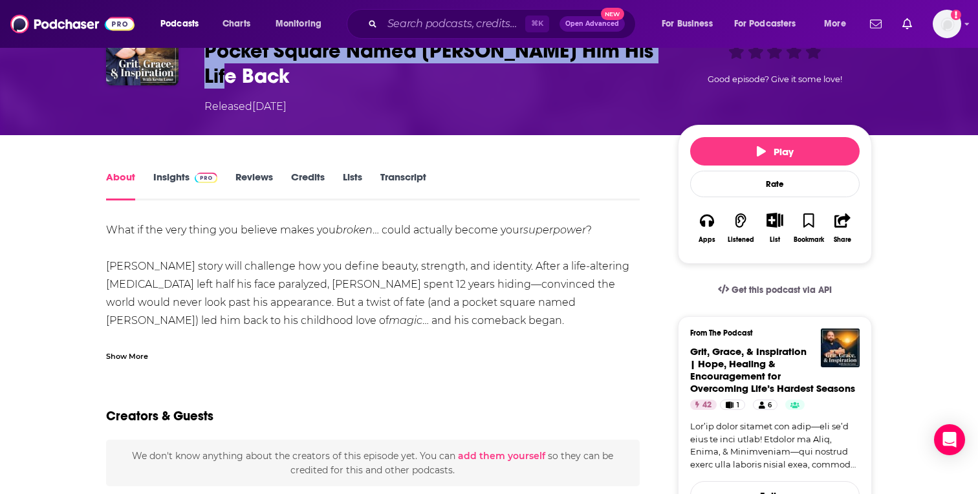
scroll to position [102, 0]
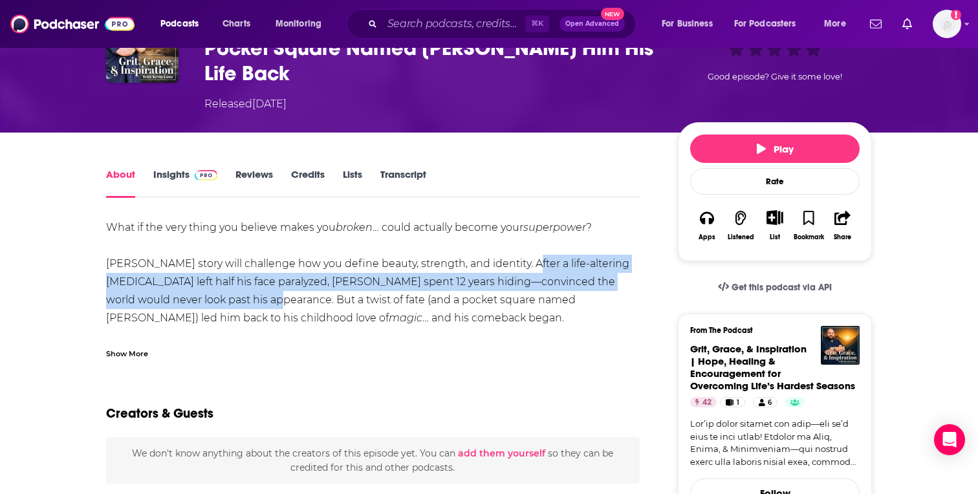
drag, startPoint x: 520, startPoint y: 261, endPoint x: 249, endPoint y: 306, distance: 274.6
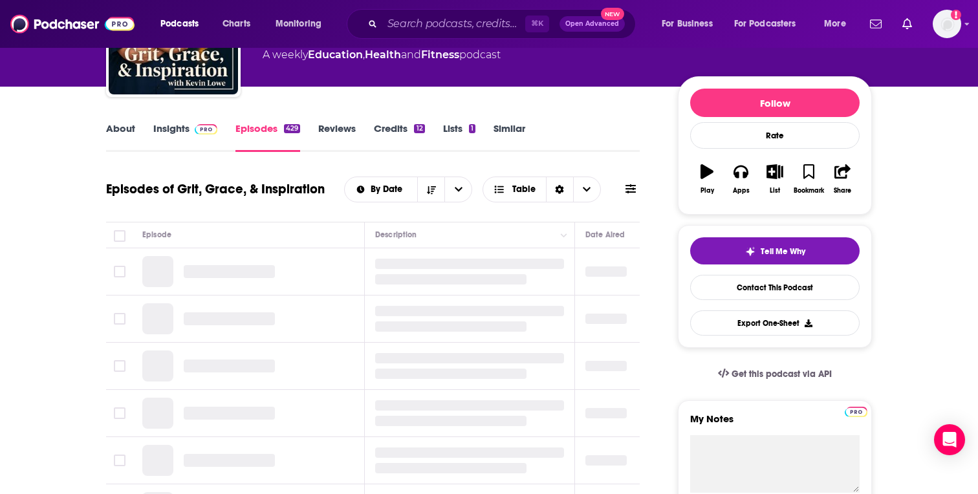
scroll to position [128, 0]
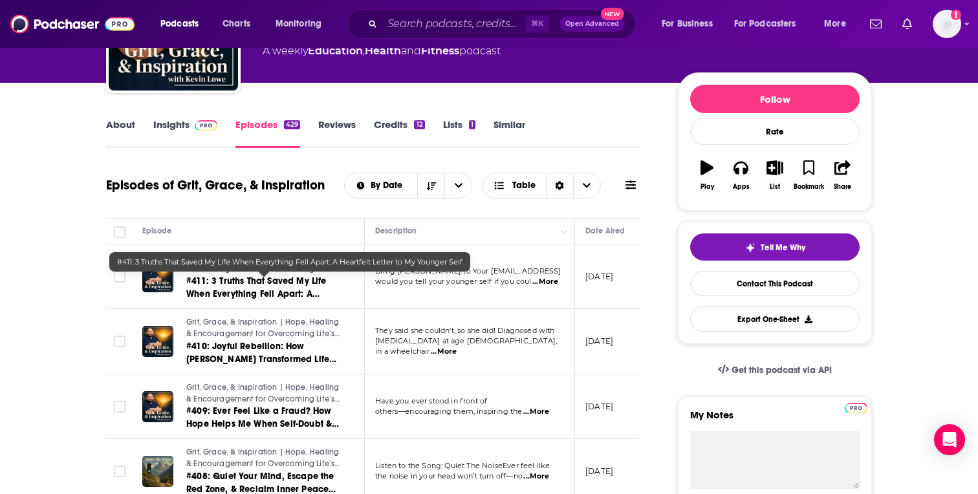
click at [294, 295] on span "#411: 3 Truths That Saved My Life When Everything Fell Apart: A Heartfelt Lette…" at bounding box center [258, 293] width 144 height 37
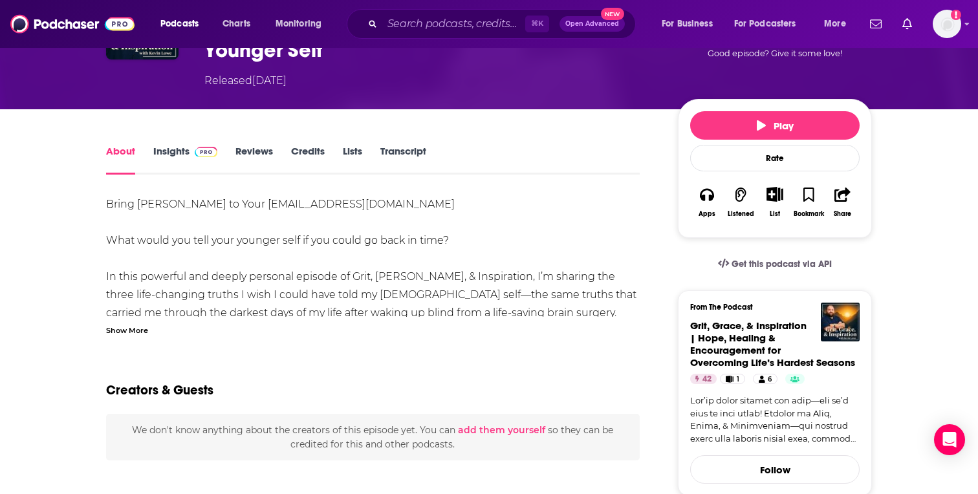
scroll to position [127, 0]
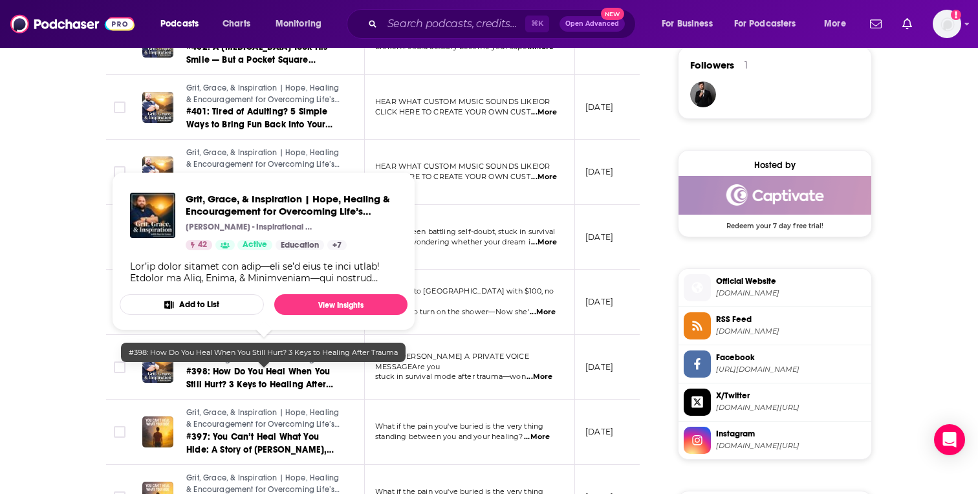
scroll to position [954, 0]
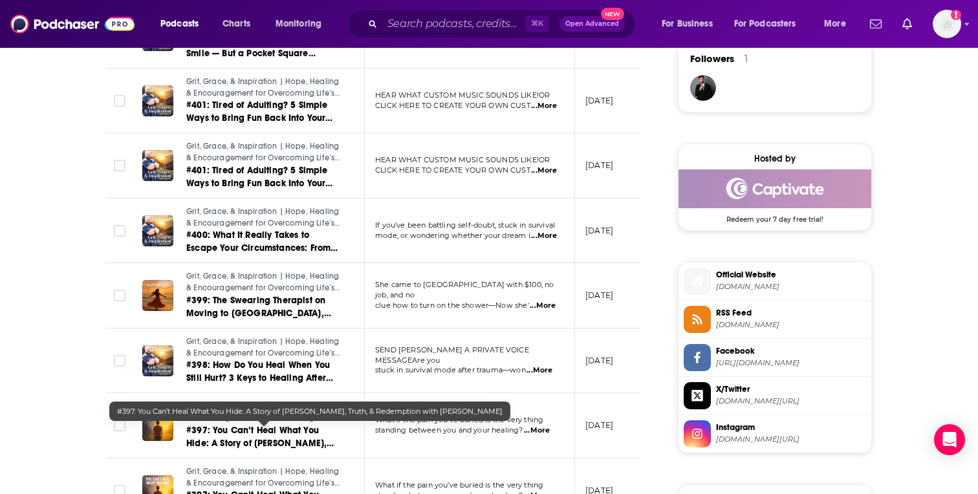
click at [305, 434] on span "#397: You Can’t Heal What You Hide: A Story of Trauma, Truth, & Redemption with…" at bounding box center [259, 450] width 147 height 50
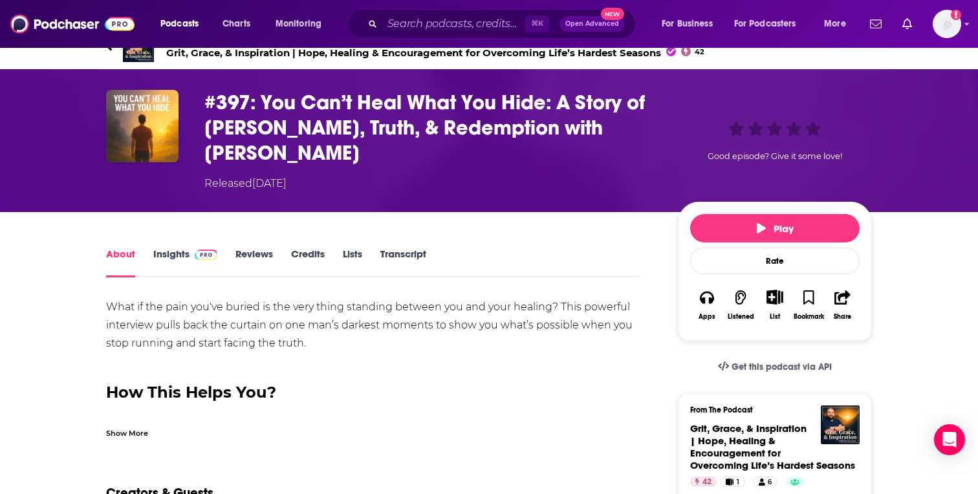
scroll to position [1, 0]
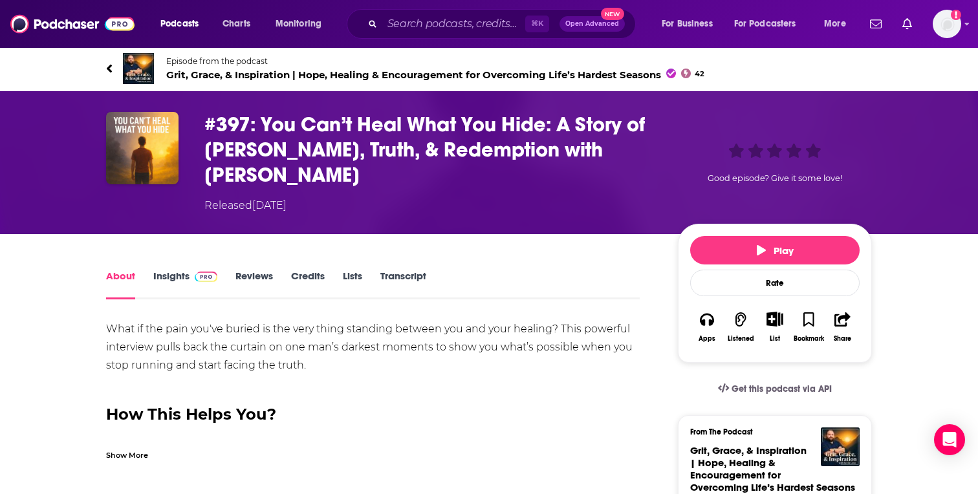
drag, startPoint x: 200, startPoint y: 120, endPoint x: 640, endPoint y: 176, distance: 443.9
click at [640, 176] on div "#397: You Can’t Heal What You Hide: A Story of Trauma, Truth, & Redemption with…" at bounding box center [488, 163] width 765 height 102
click at [599, 157] on h1 "#397: You Can’t Heal What You Hide: A Story of Trauma, Truth, & Redemption with…" at bounding box center [430, 150] width 453 height 76
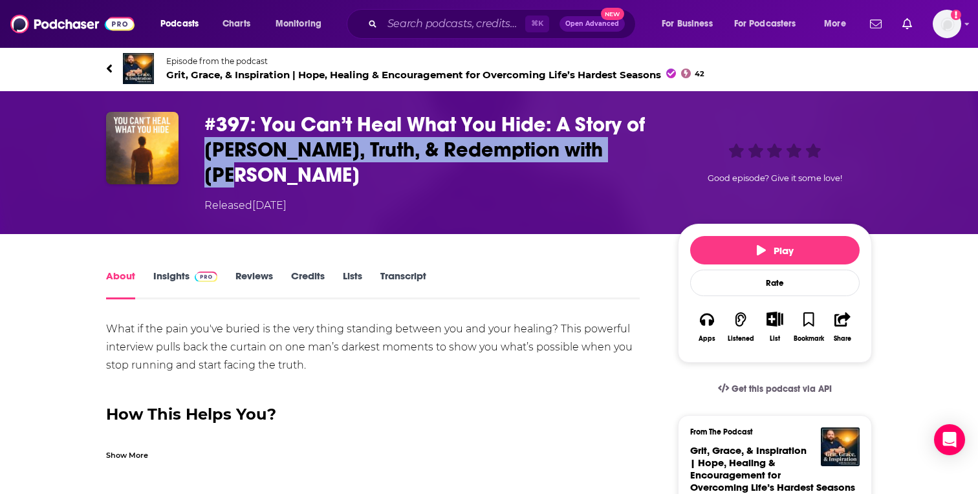
drag, startPoint x: 656, startPoint y: 150, endPoint x: 204, endPoint y: 138, distance: 452.1
click at [204, 138] on h1 "#397: You Can’t Heal What You Hide: A Story of Trauma, Truth, & Redemption with…" at bounding box center [430, 150] width 453 height 76
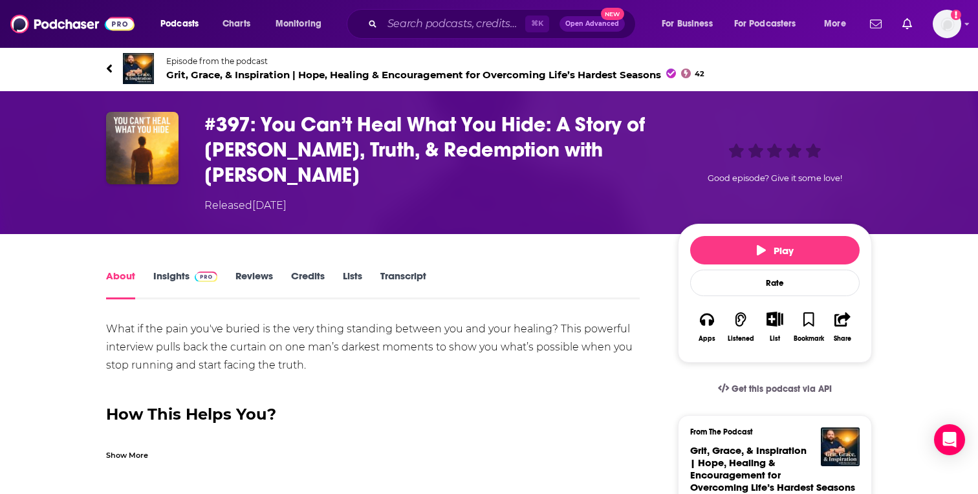
drag, startPoint x: 202, startPoint y: 122, endPoint x: 386, endPoint y: 187, distance: 194.7
click at [386, 187] on div "#397: You Can’t Heal What You Hide: A Story of Trauma, Truth, & Redemption with…" at bounding box center [488, 163] width 765 height 102
copy div "#397: You Can’t Heal What You Hide: A Story of Trauma, Truth, & Redemption with…"
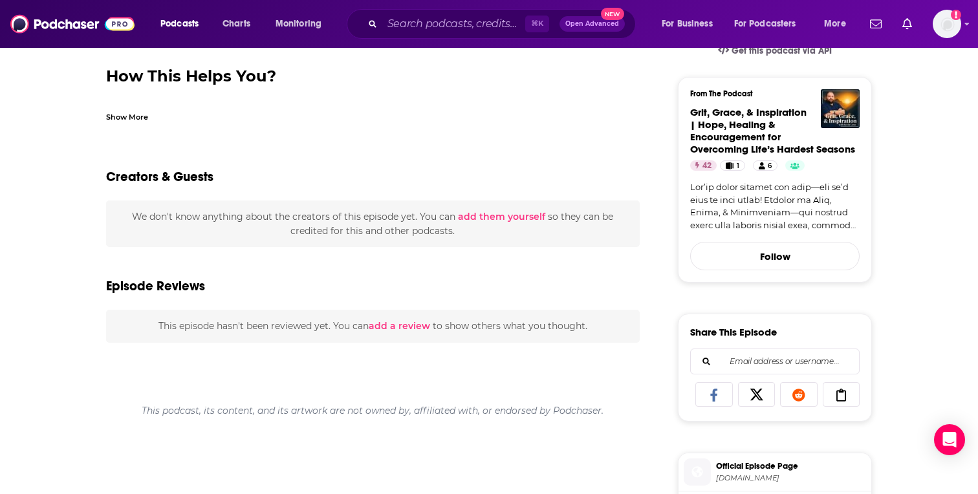
scroll to position [0, 0]
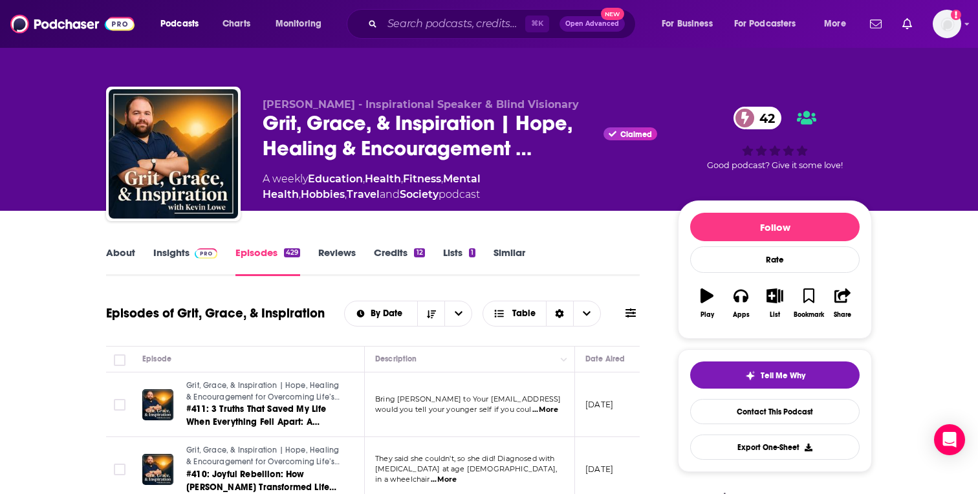
click at [269, 416] on link "#411: 3 Truths That Saved My Life When Everything Fell Apart: A Heartfelt Lette…" at bounding box center [263, 416] width 155 height 26
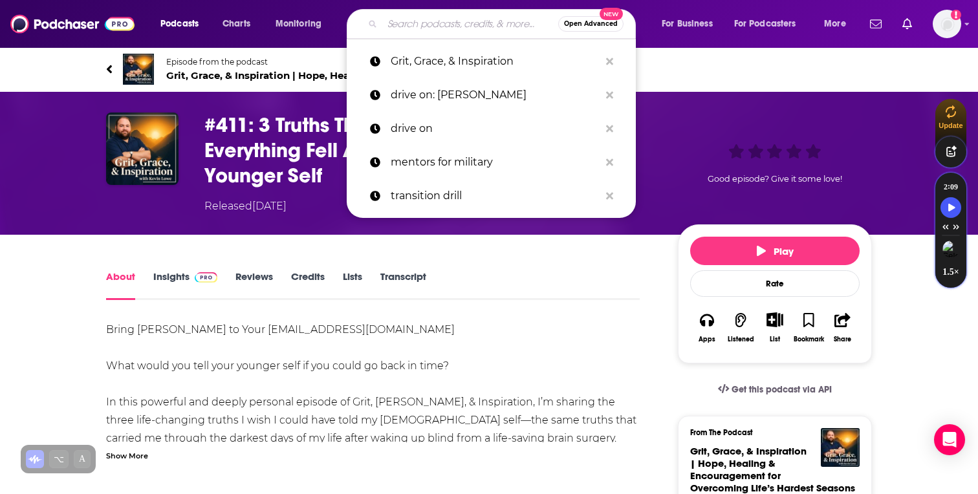
click at [439, 30] on input "Search podcasts, credits, & more..." at bounding box center [470, 24] width 176 height 21
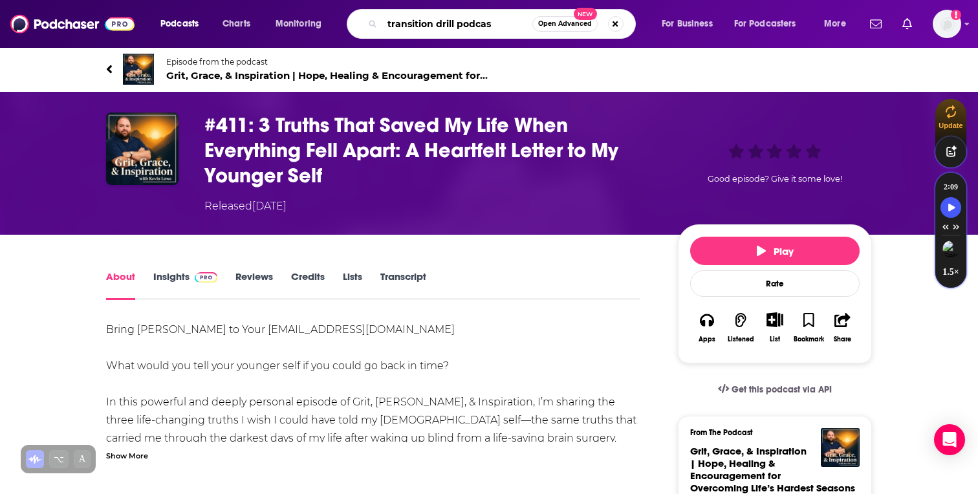
type input "transition drill podcast"
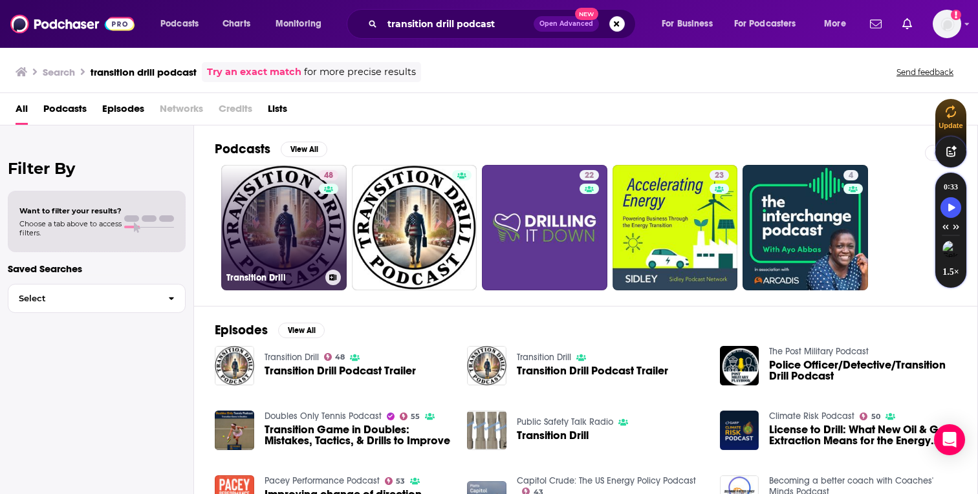
click at [332, 202] on div "48" at bounding box center [330, 220] width 23 height 100
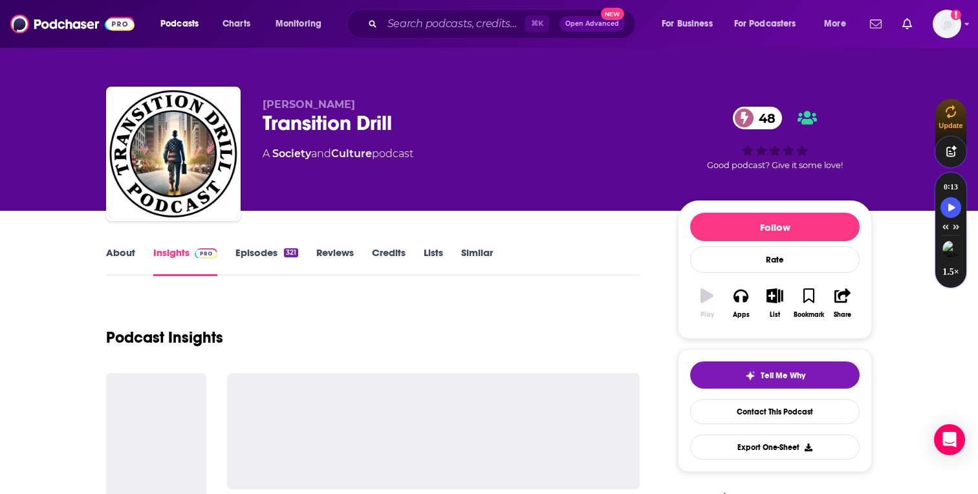
click at [273, 257] on link "Episodes 321" at bounding box center [266, 261] width 63 height 30
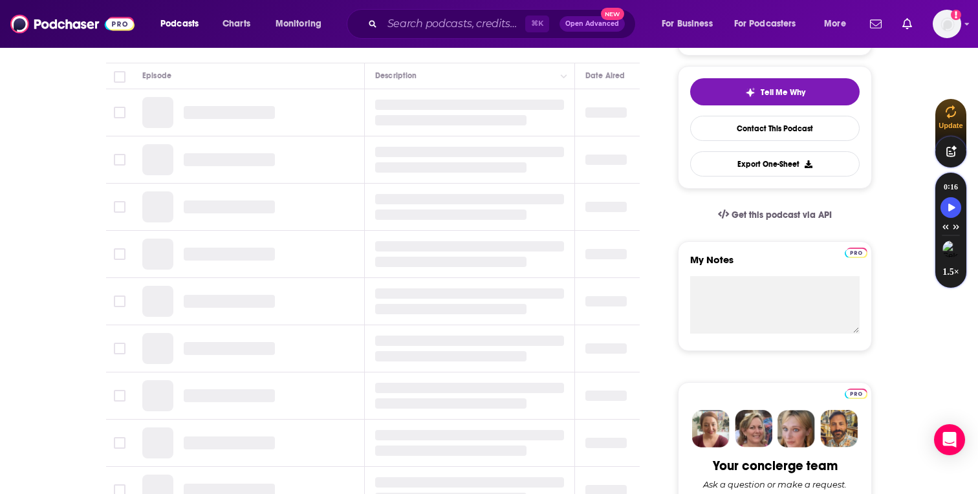
scroll to position [286, 0]
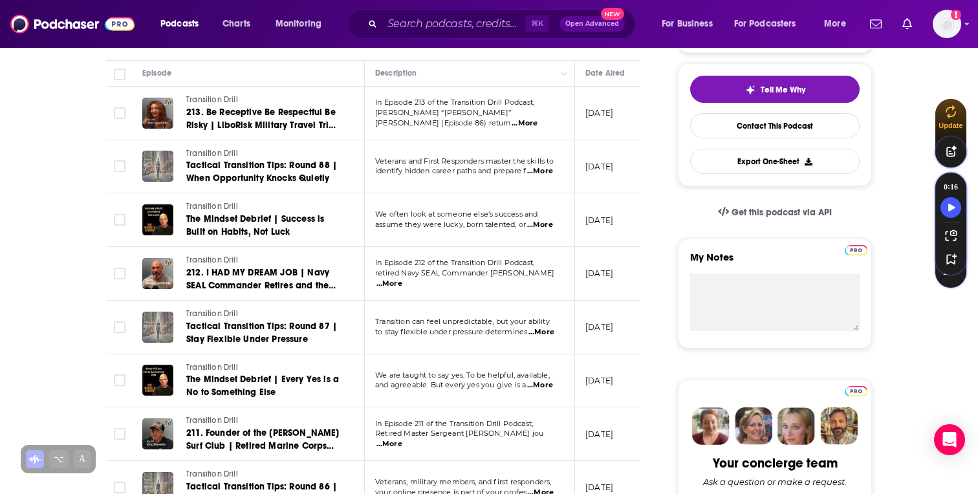
click at [537, 118] on span "...More" at bounding box center [524, 123] width 26 height 10
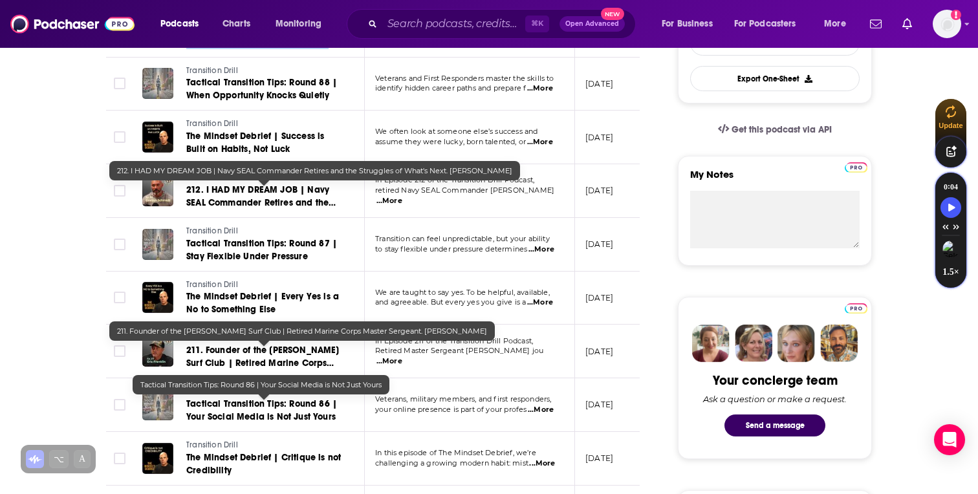
scroll to position [427, 0]
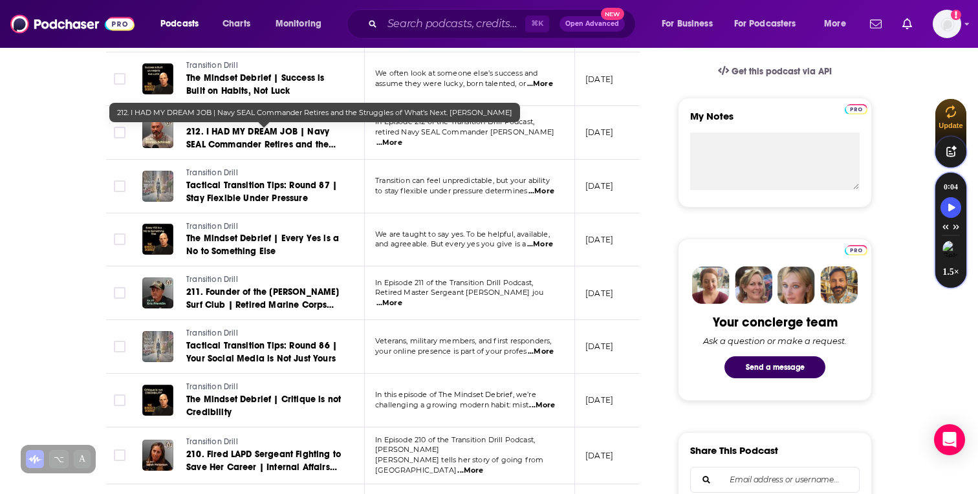
click at [241, 307] on span "211. Founder of the Pendleton Surf Club | Retired Marine Corps Master Sergeant.…" at bounding box center [262, 304] width 153 height 37
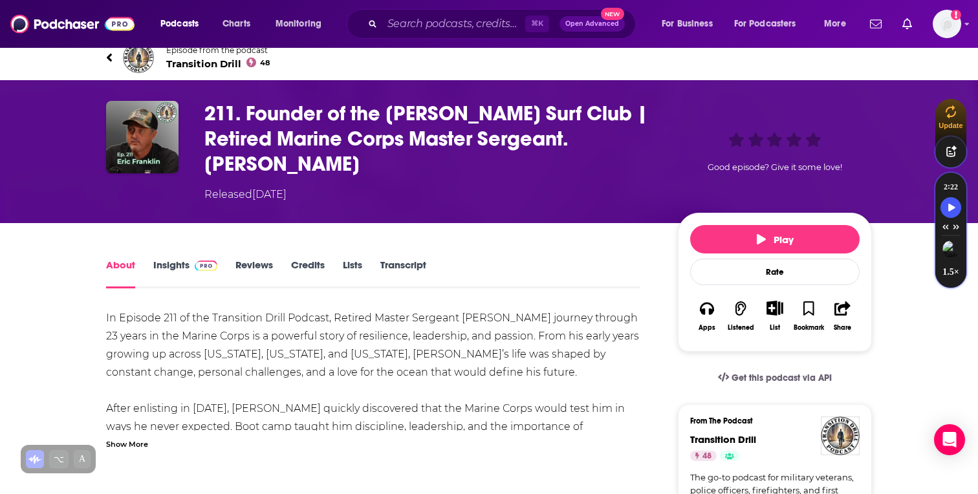
scroll to position [6, 0]
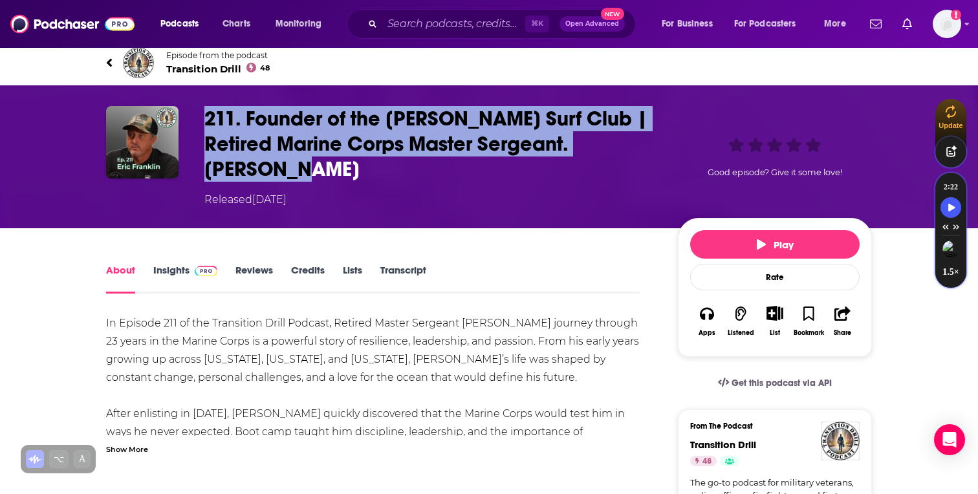
drag, startPoint x: 293, startPoint y: 166, endPoint x: 208, endPoint y: 118, distance: 97.3
click at [208, 118] on h1 "211. Founder of the Pendleton Surf Club | Retired Marine Corps Master Sergeant.…" at bounding box center [430, 144] width 453 height 76
copy h1 "211. Founder of the Pendleton Surf Club | Retired Marine Corps Master Sergeant.…"
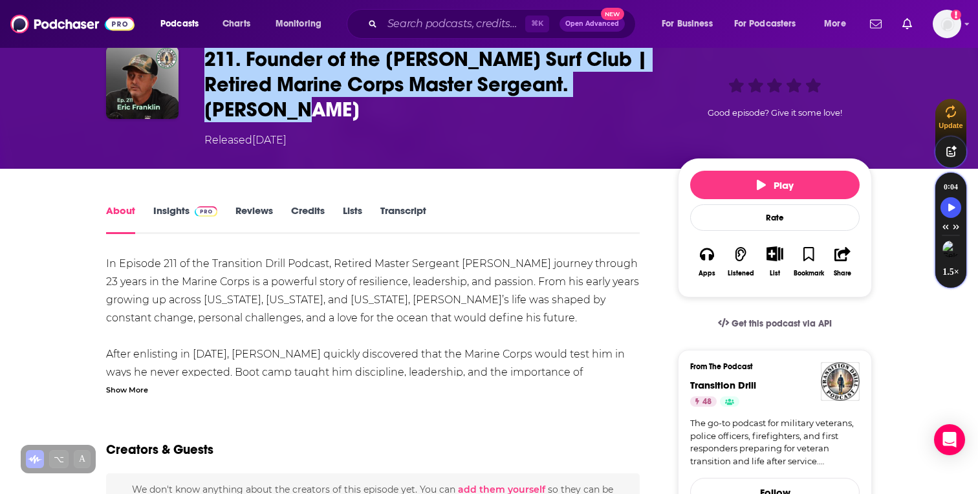
scroll to position [85, 0]
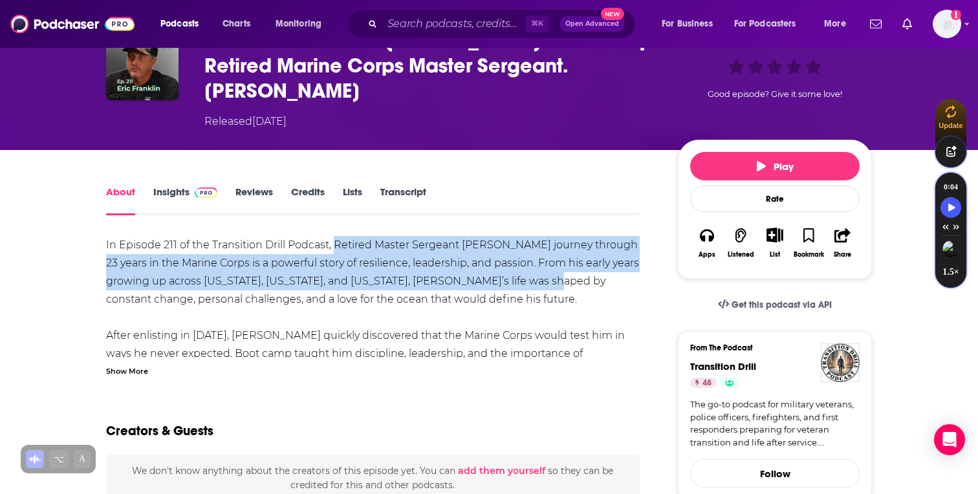
drag, startPoint x: 335, startPoint y: 242, endPoint x: 520, endPoint y: 273, distance: 187.4
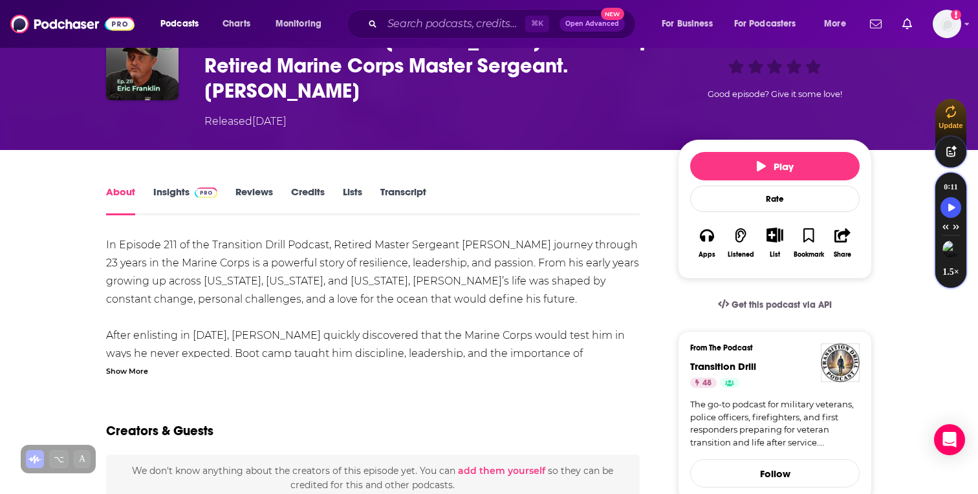
click at [124, 373] on div "Show More" at bounding box center [127, 370] width 42 height 12
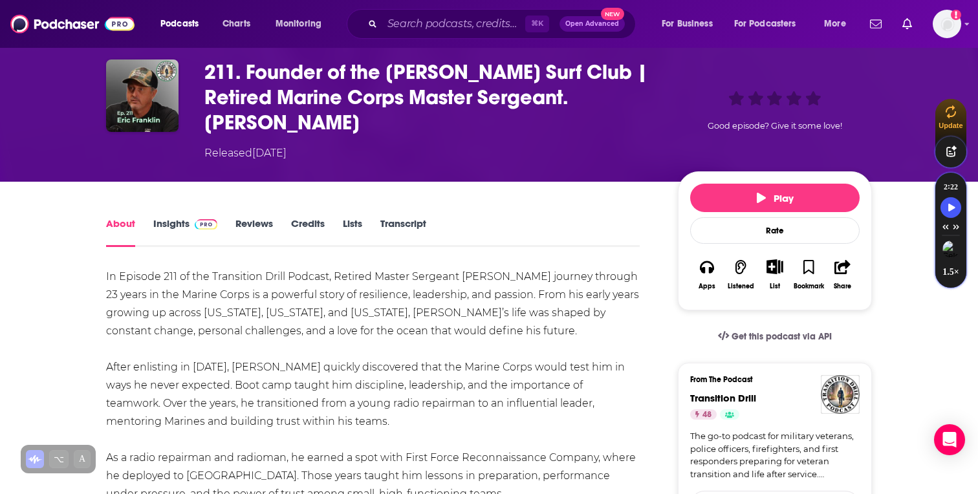
scroll to position [69, 0]
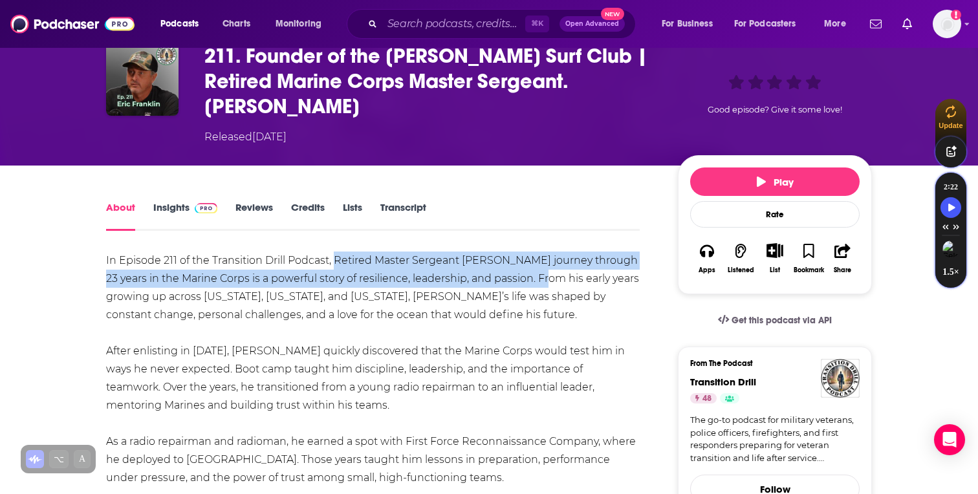
drag, startPoint x: 334, startPoint y: 255, endPoint x: 520, endPoint y: 272, distance: 187.0
copy div "Retired Master Sergeant Eric Franklin’s journey through 23 years in the Marine …"
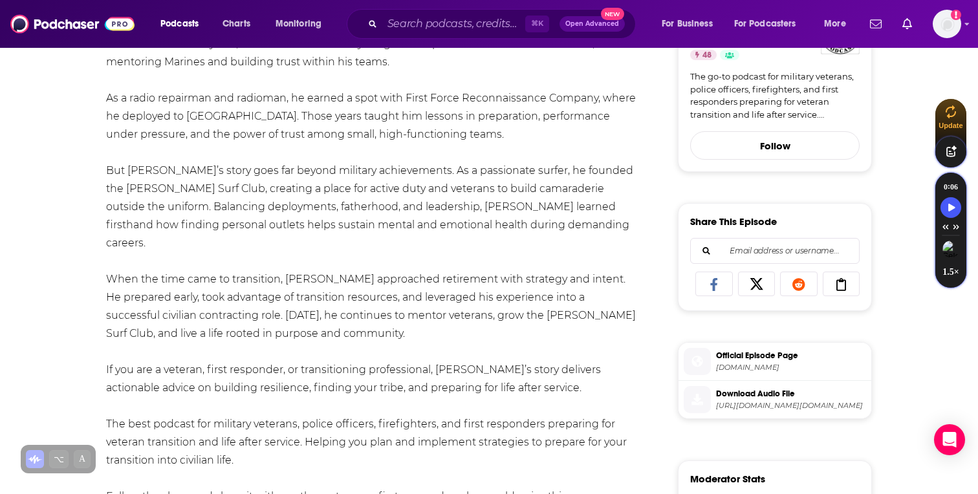
scroll to position [413, 0]
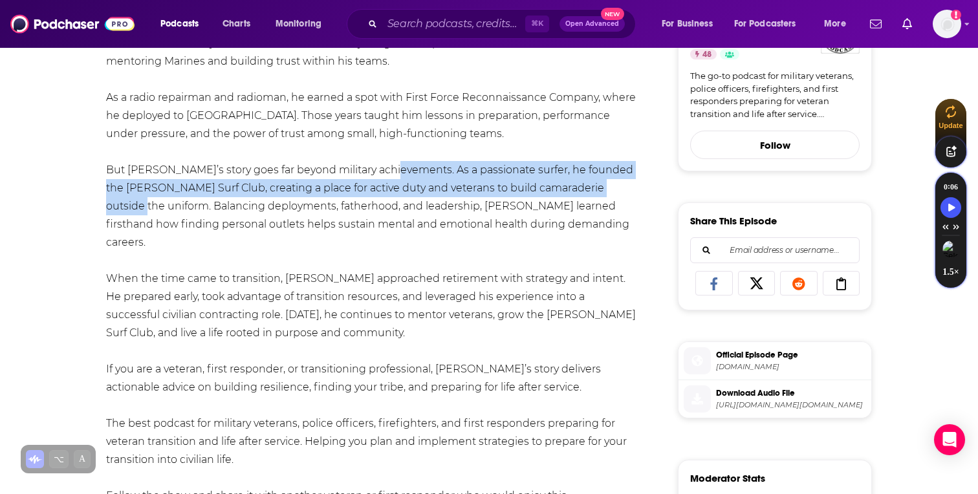
drag, startPoint x: 383, startPoint y: 169, endPoint x: 612, endPoint y: 187, distance: 230.2
copy div ". As a passionate surfer, he founded the Pendleton Surf Club, creating a place …"
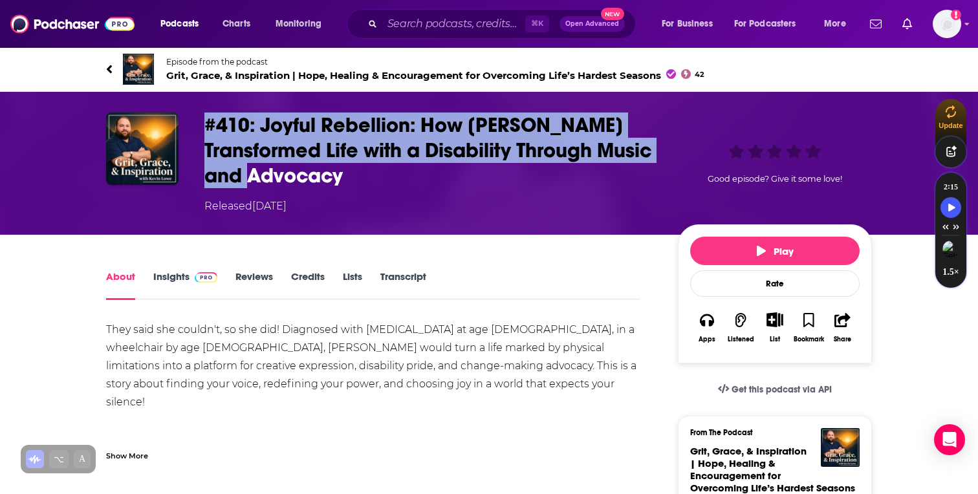
drag, startPoint x: 200, startPoint y: 122, endPoint x: 331, endPoint y: 179, distance: 142.7
click at [331, 179] on div "#410: Joyful Rebellion: How Jenna Transformed Life with a Disability Through Mu…" at bounding box center [488, 163] width 765 height 102
copy h1 "#410: Joyful Rebellion: How Jenna Transformed Life with a Disability Through Mu…"
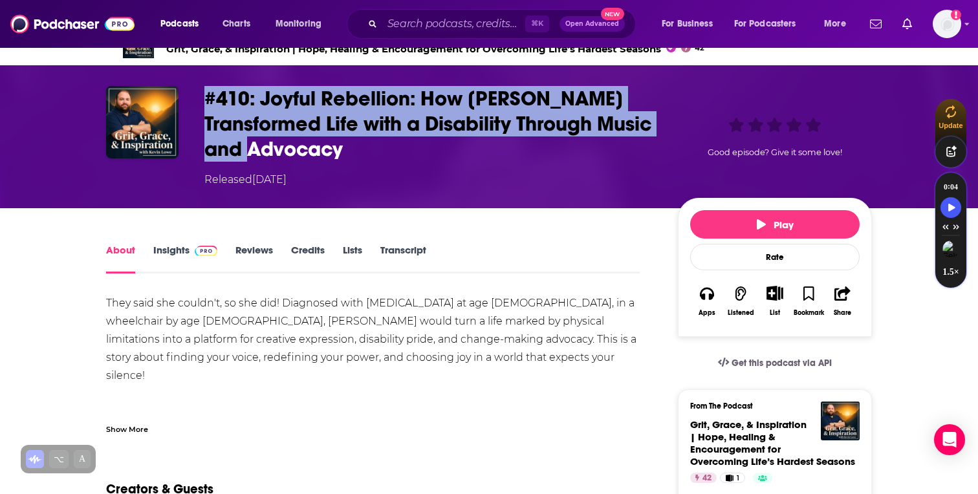
scroll to position [28, 0]
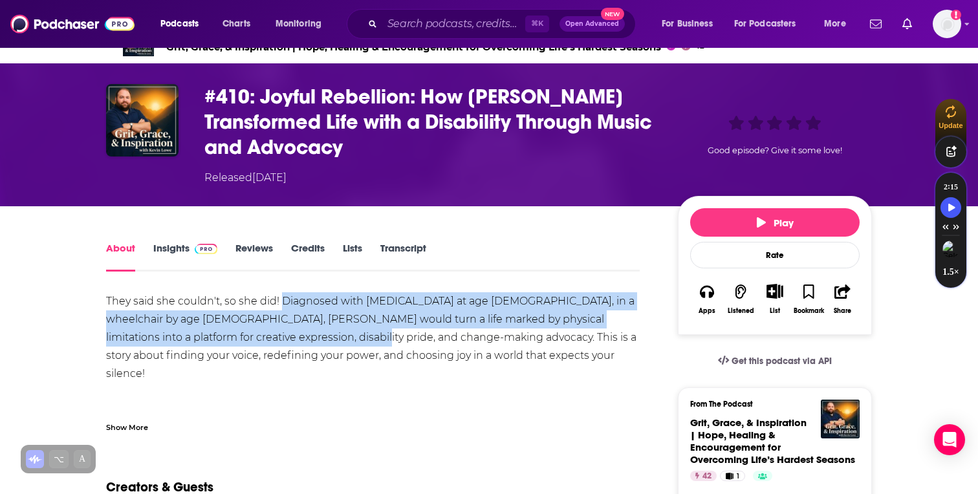
drag, startPoint x: 283, startPoint y: 300, endPoint x: 296, endPoint y: 344, distance: 45.8
copy div "Diagnosed with juvenile arthritis at age 7, in a wheelchair by age 8, Jenna wou…"
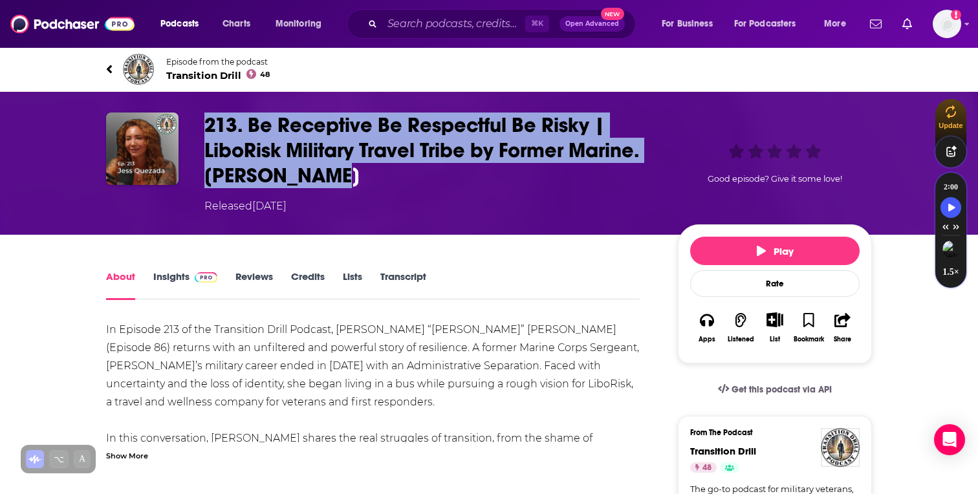
drag, startPoint x: 202, startPoint y: 120, endPoint x: 362, endPoint y: 167, distance: 167.0
click at [362, 167] on div "213. Be Receptive Be Respectful Be Risky | LiboRisk Military Travel Tribe by Fo…" at bounding box center [488, 163] width 765 height 102
copy h1 "213. Be Receptive Be Respectful Be Risky | LiboRisk Military Travel Tribe by Fo…"
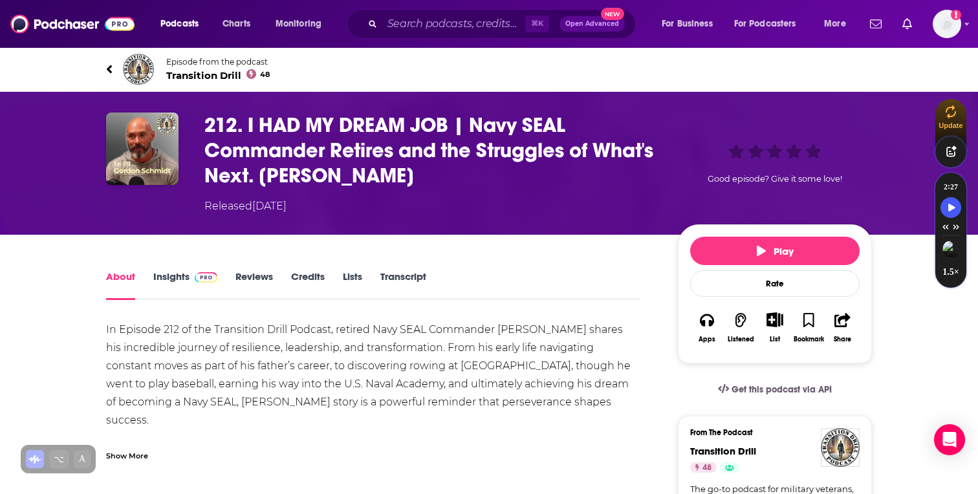
drag, startPoint x: 418, startPoint y: 184, endPoint x: 197, endPoint y: 125, distance: 228.8
click at [197, 125] on div "212. I HAD MY DREAM JOB | Navy SEAL Commander Retires and the Struggles of What…" at bounding box center [488, 163] width 765 height 102
copy h1 "212. I HAD MY DREAM JOB | Navy SEAL Commander Retires and the Struggles of What…"
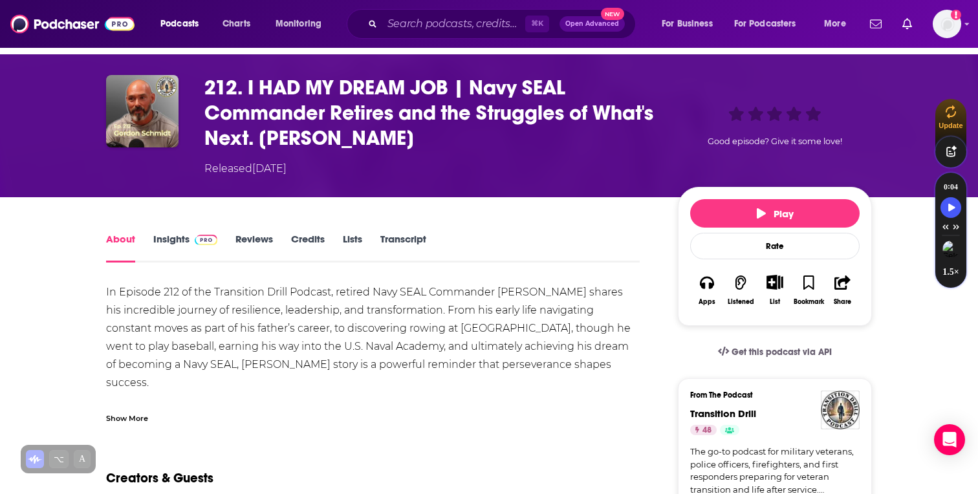
scroll to position [54, 0]
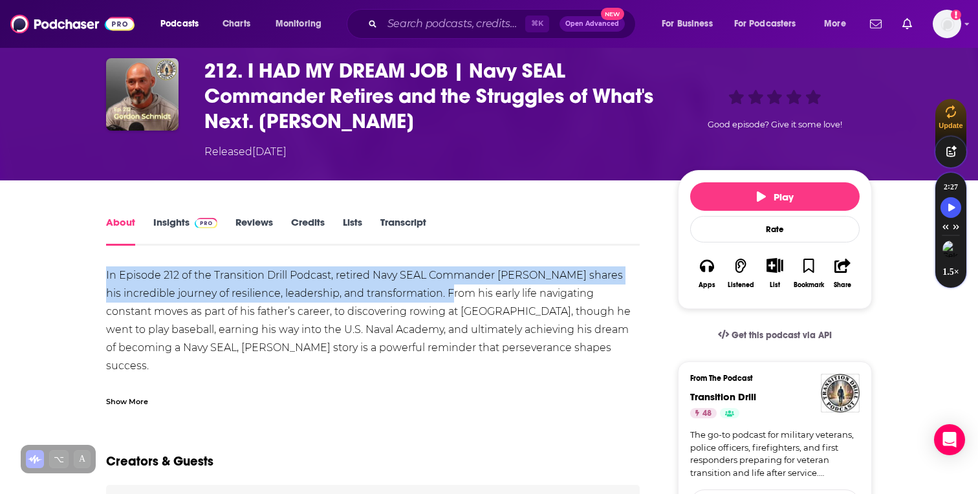
drag, startPoint x: 102, startPoint y: 277, endPoint x: 430, endPoint y: 295, distance: 329.0
copy div "In Episode 212 of the Transition Drill Podcast, retired Navy SEAL Commander [PE…"
